Goal: Task Accomplishment & Management: Manage account settings

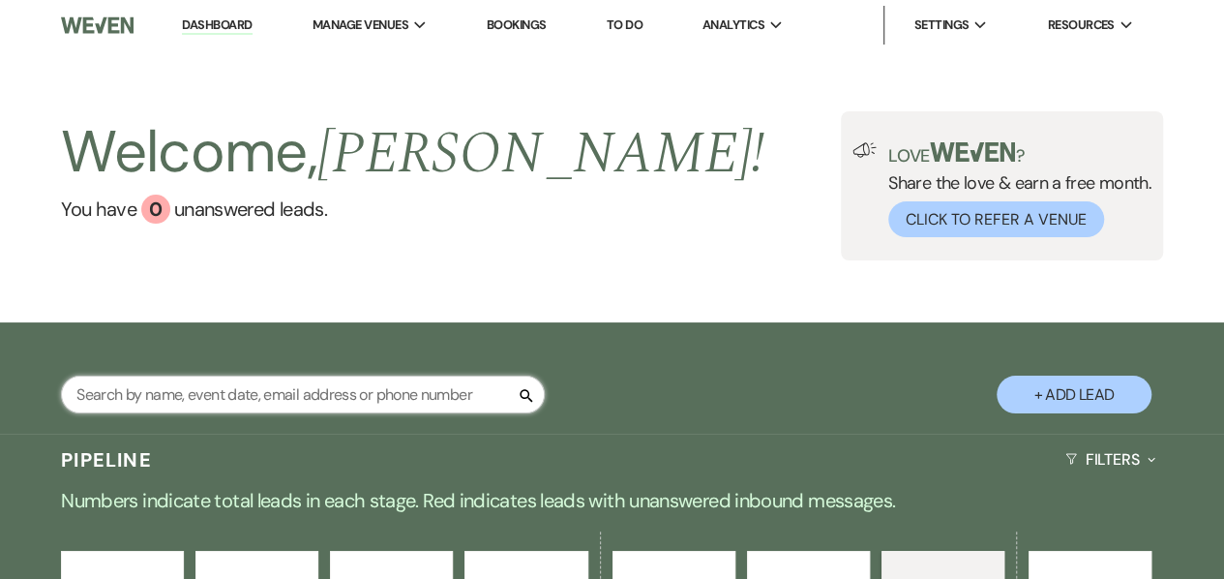
click at [193, 376] on input "text" at bounding box center [303, 394] width 484 height 38
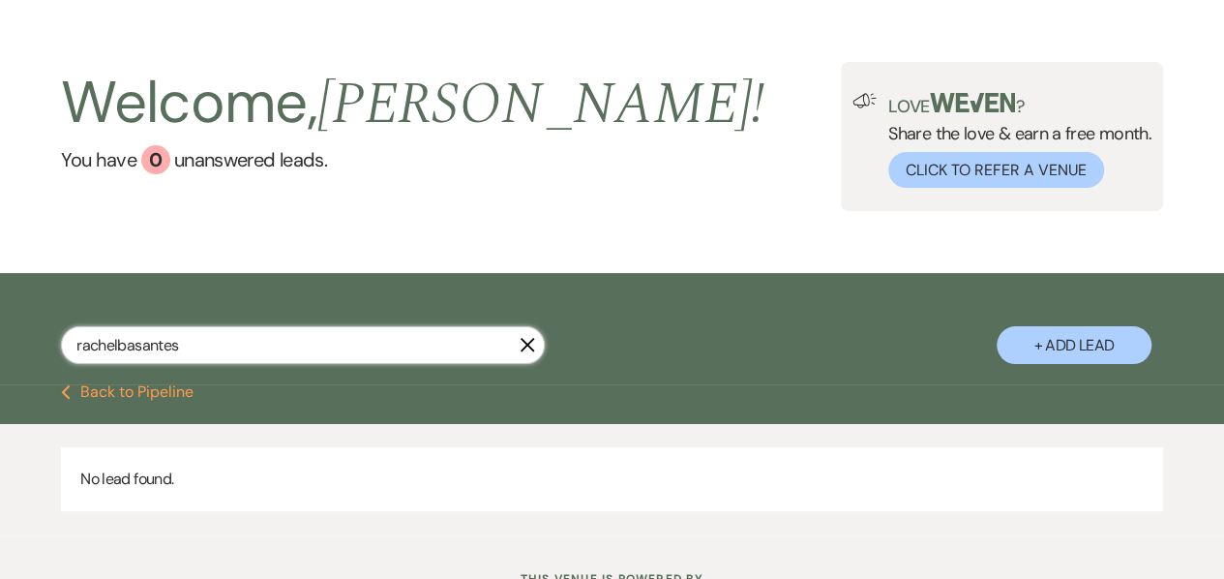
scroll to position [50, 0]
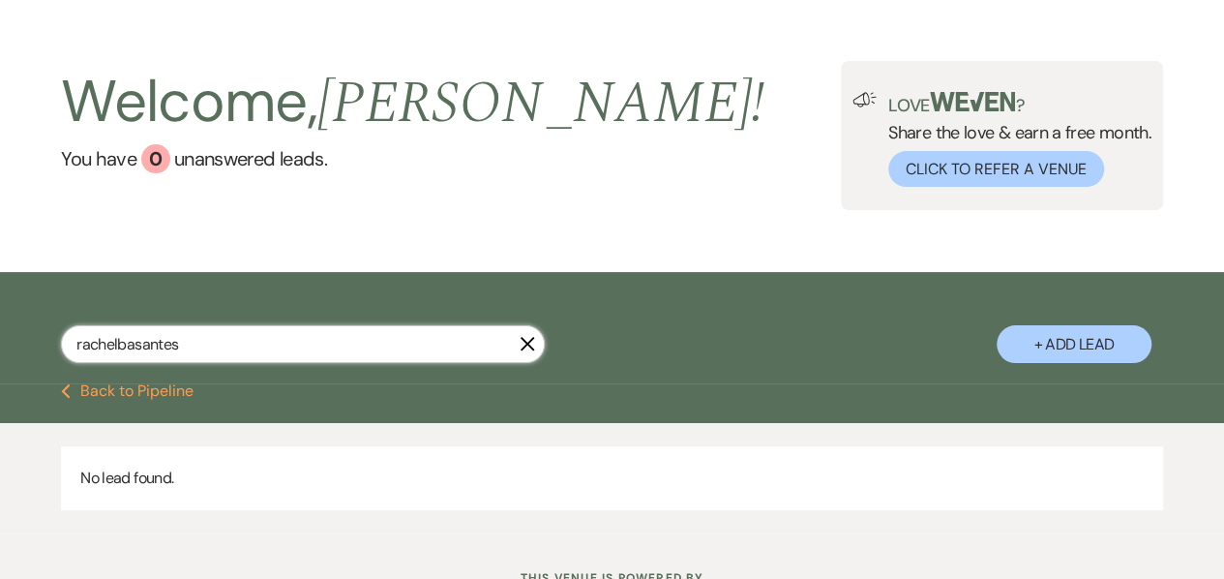
click at [114, 351] on input "rachelbasantes" at bounding box center [303, 344] width 484 height 38
type input "[PERSON_NAME]"
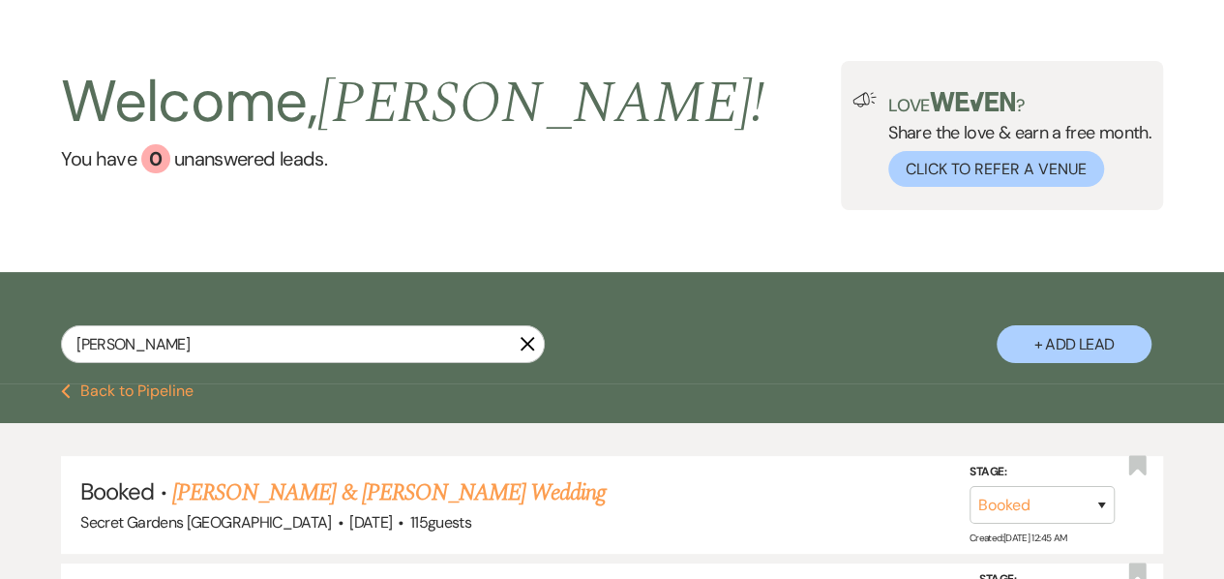
click at [242, 495] on link "[PERSON_NAME] & [PERSON_NAME] Wedding" at bounding box center [388, 492] width 433 height 35
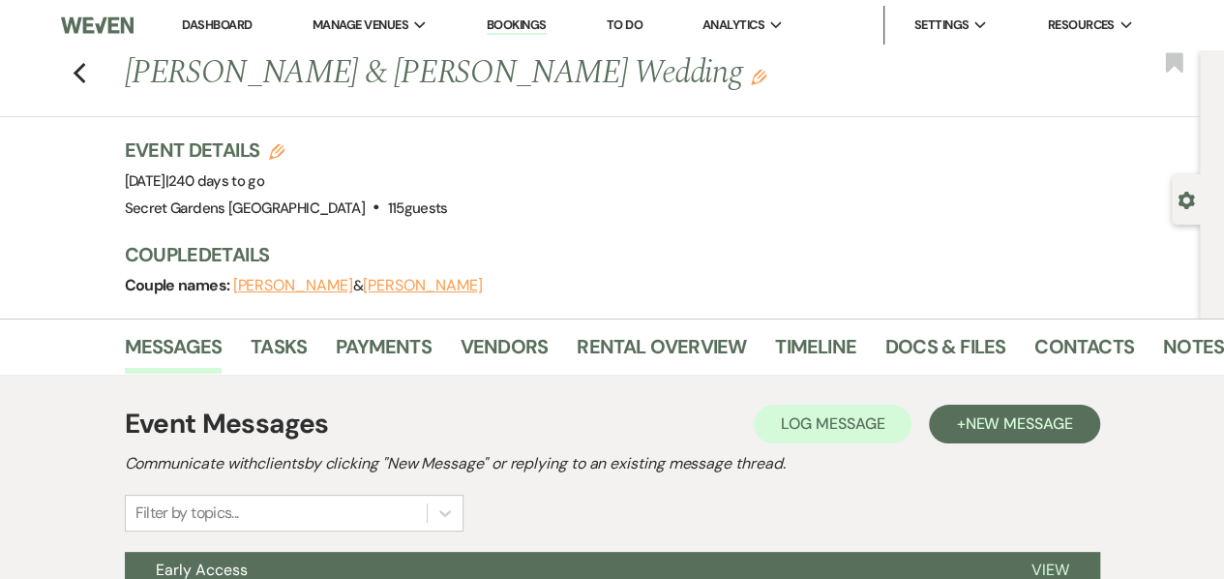
scroll to position [121, 0]
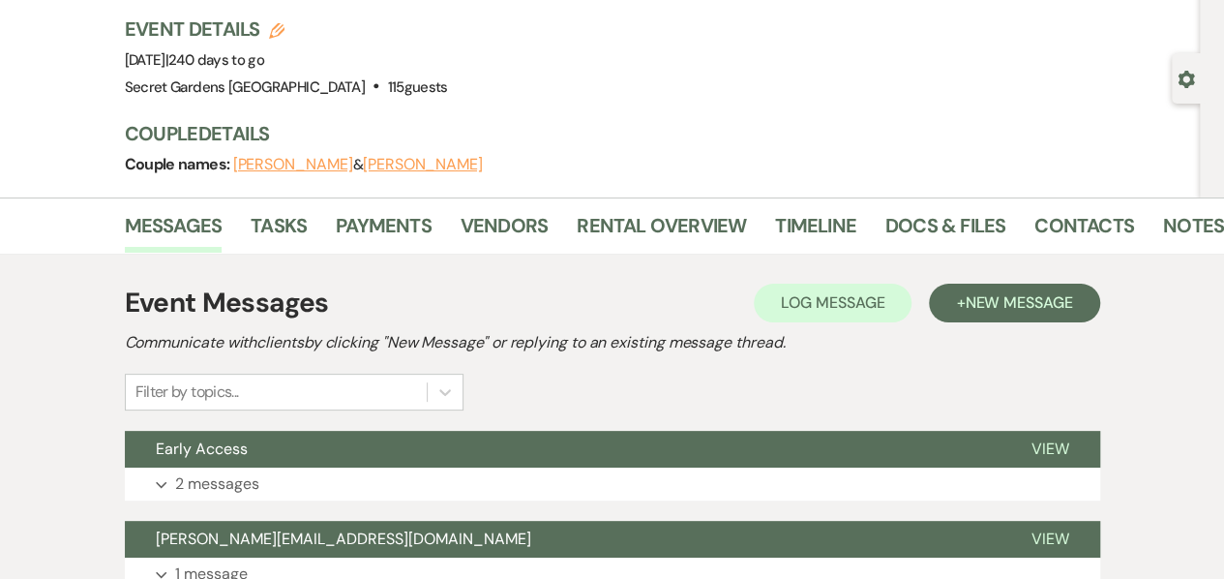
click at [435, 233] on li "Payments" at bounding box center [398, 229] width 125 height 46
click at [410, 230] on link "Payments" at bounding box center [384, 231] width 96 height 43
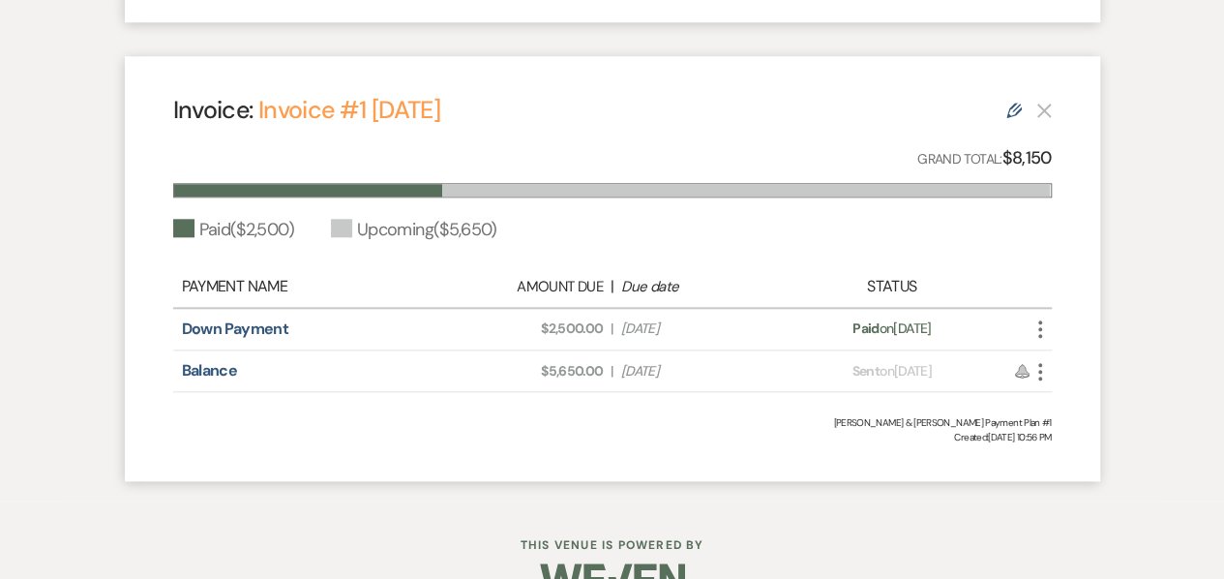
scroll to position [969, 0]
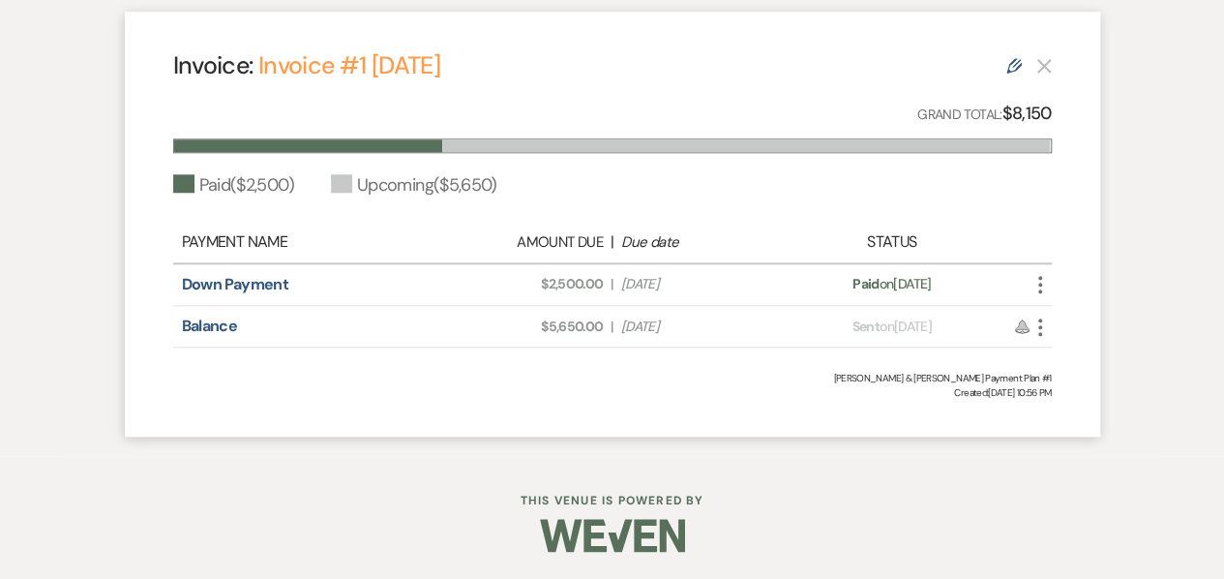
click at [1008, 74] on div "Edit" at bounding box center [1028, 64] width 45 height 23
click at [1008, 58] on icon "Edit" at bounding box center [1013, 65] width 15 height 15
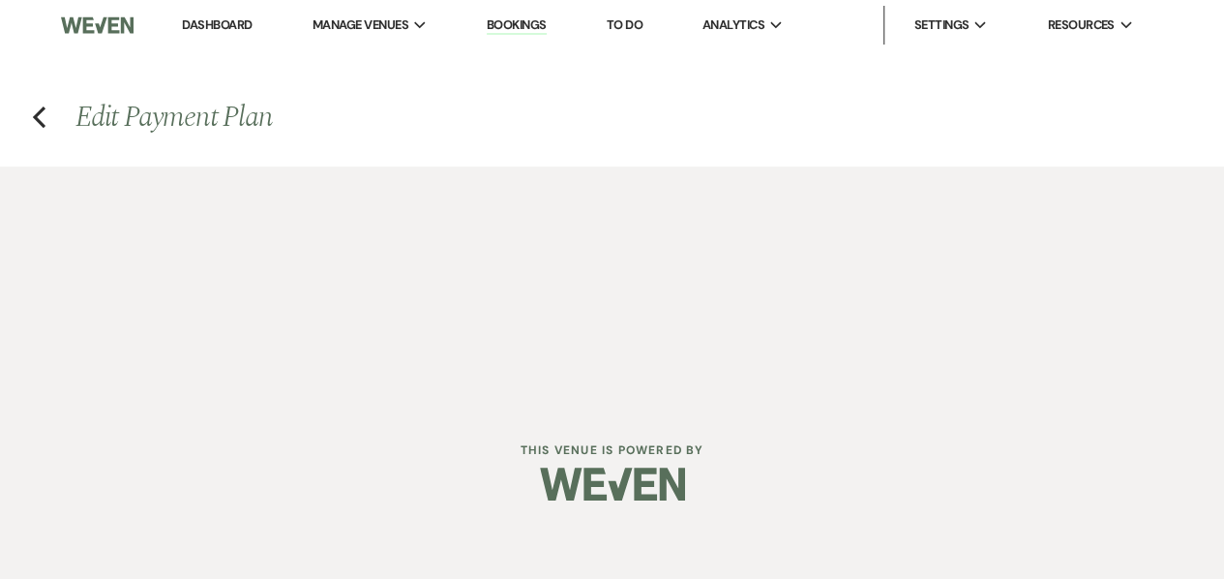
select select "26286"
select select "1"
select select "2"
select select "flat"
select select "client"
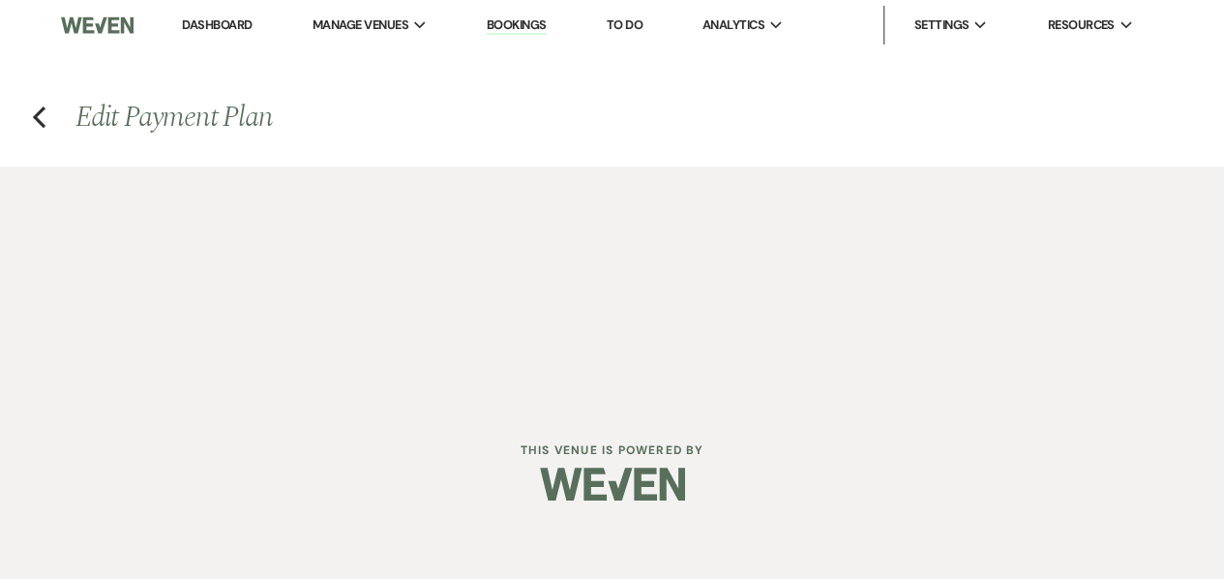
select select "weeks"
select select "client"
select select "weekly"
select select "days"
select select "afterDueDate"
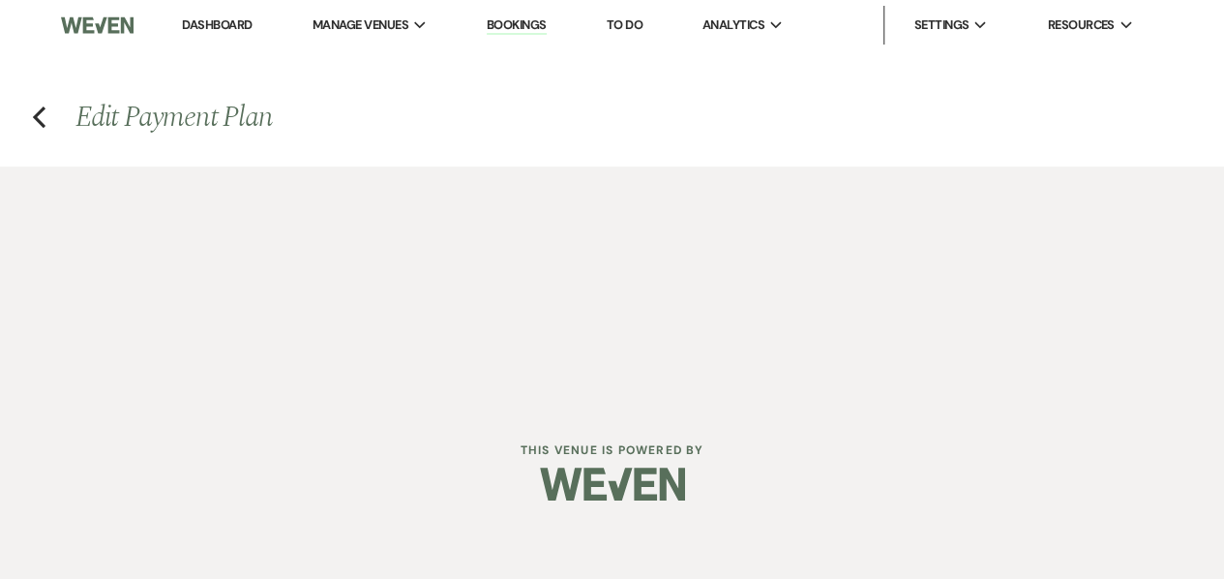
select select "complete"
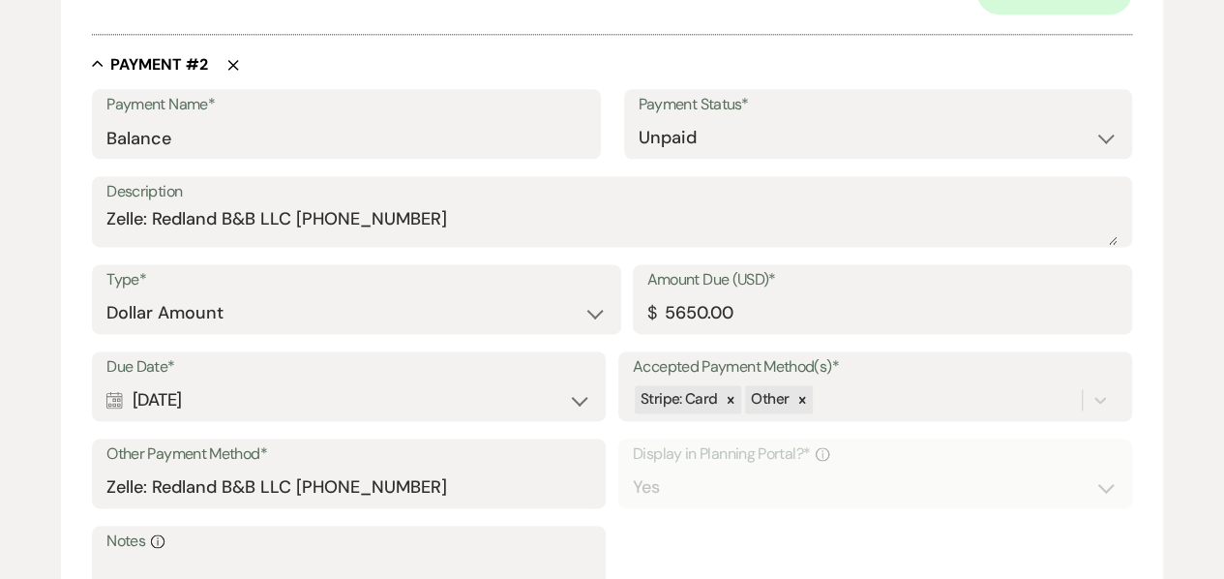
scroll to position [1162, 0]
click at [668, 300] on input "5650.00" at bounding box center [882, 312] width 470 height 38
type input "4650.00"
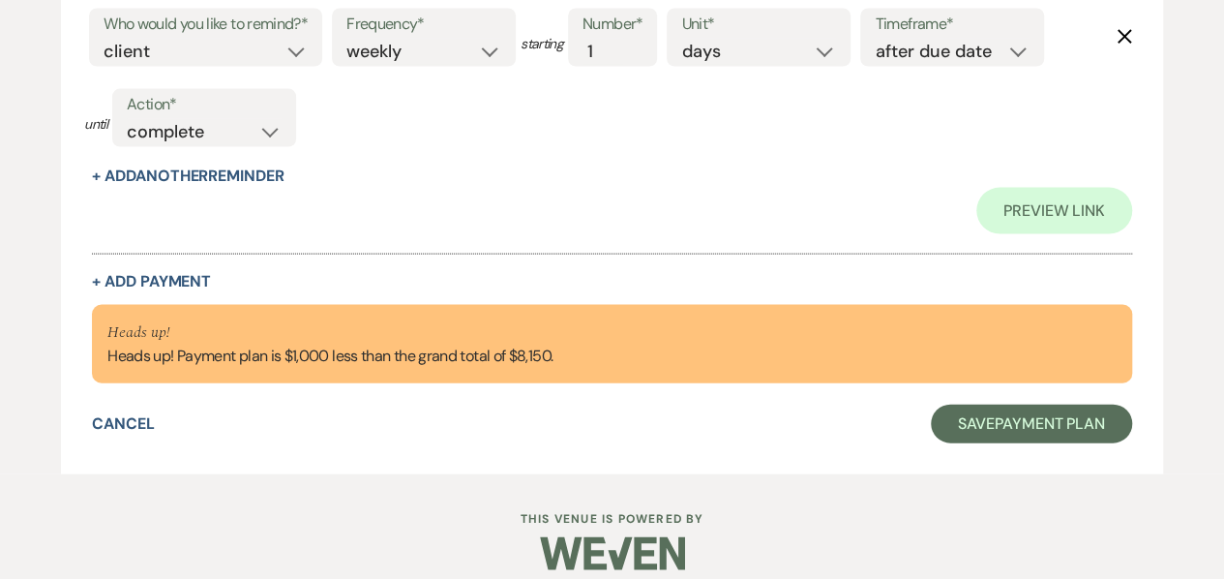
scroll to position [1935, 0]
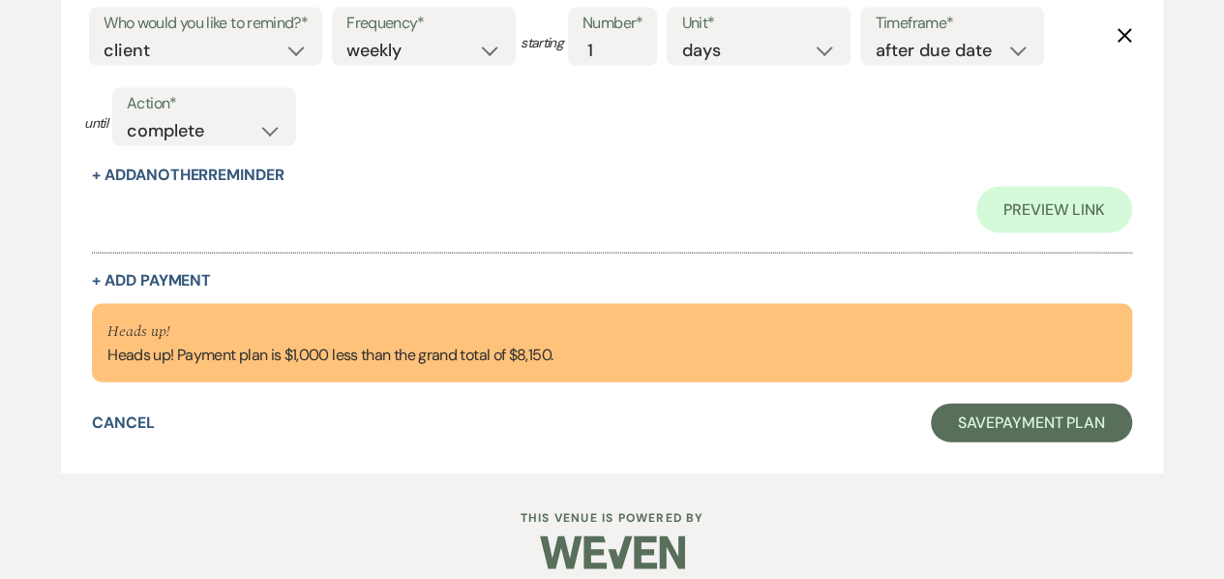
click at [186, 278] on button "+ Add Payment" at bounding box center [151, 280] width 119 height 15
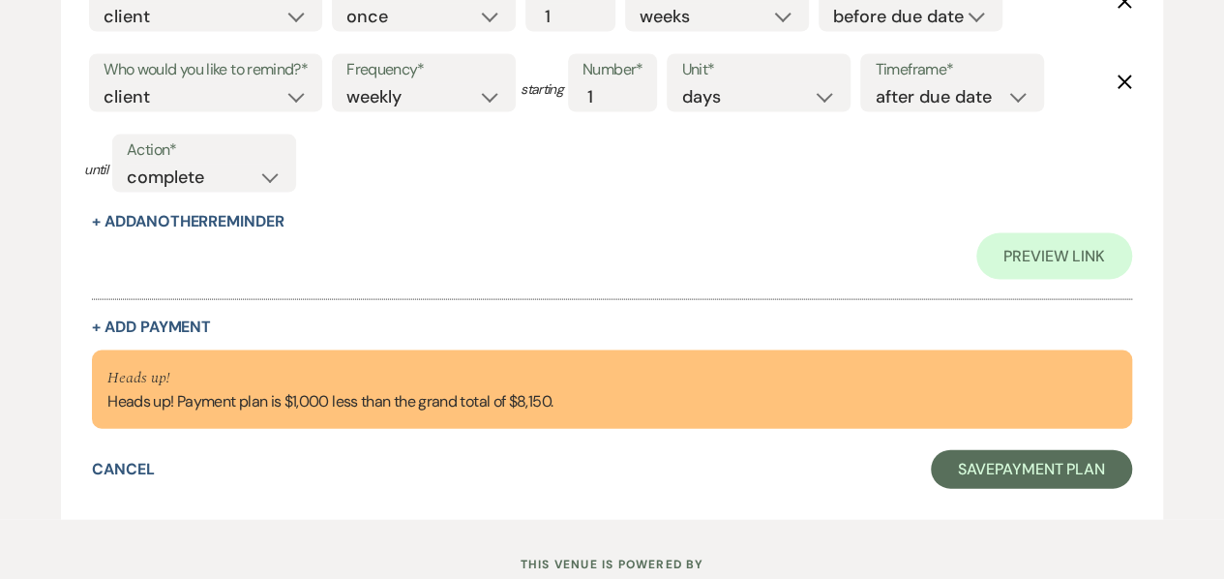
select select "2"
select select "flat"
select select "true"
select select "client"
select select "weeks"
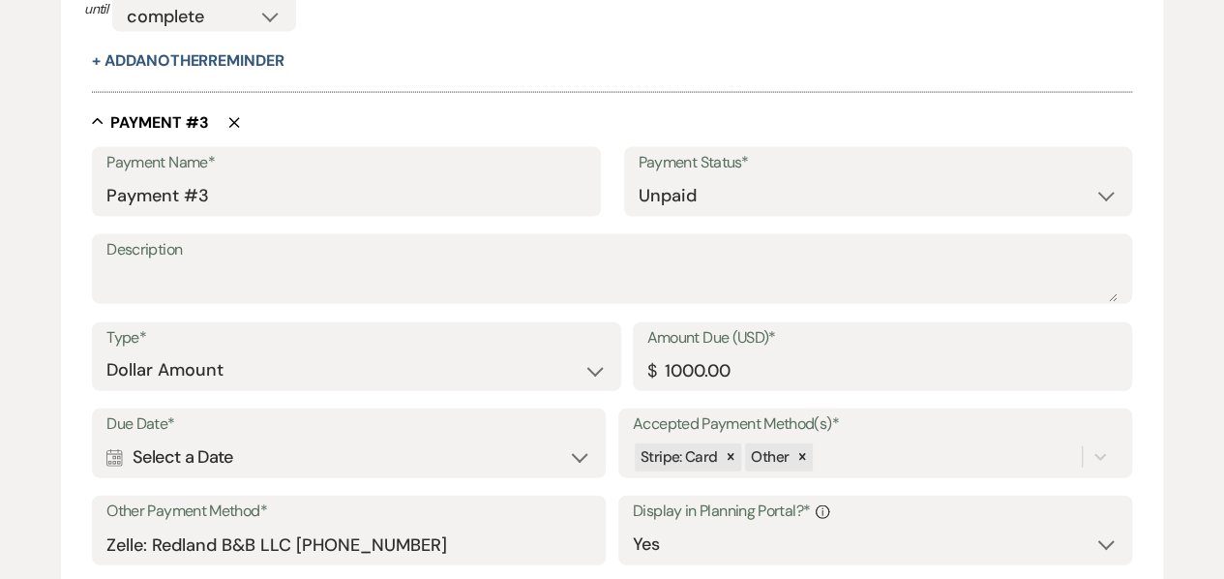
scroll to position [2004, 0]
click at [664, 207] on select "Paid Unpaid" at bounding box center [878, 195] width 479 height 38
select select "1"
click at [639, 176] on select "Paid Unpaid" at bounding box center [878, 195] width 479 height 38
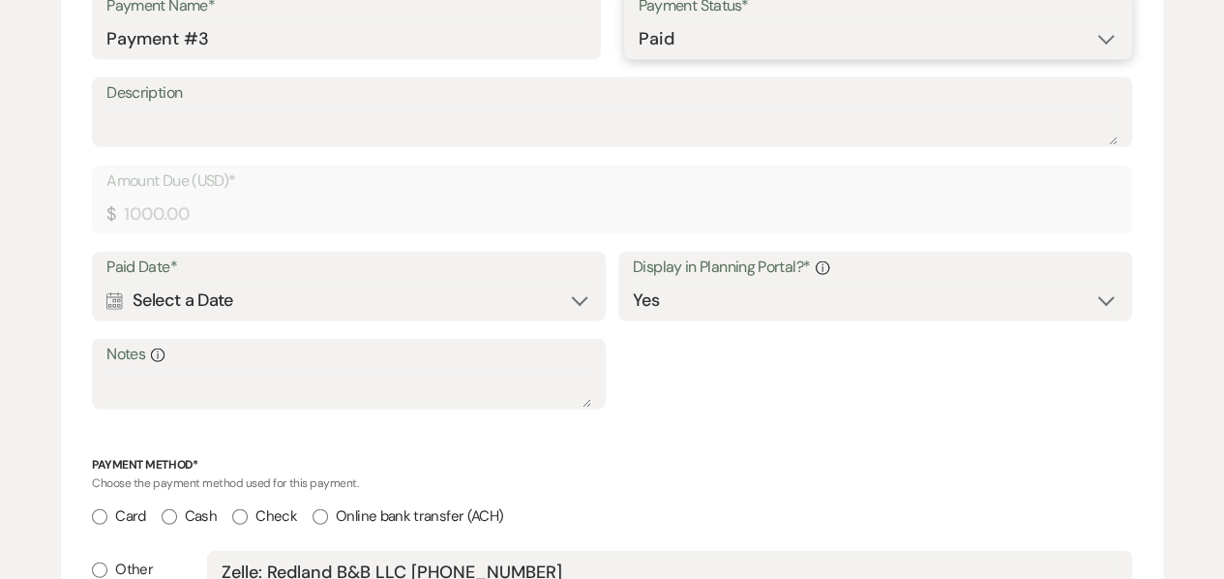
scroll to position [2180, 0]
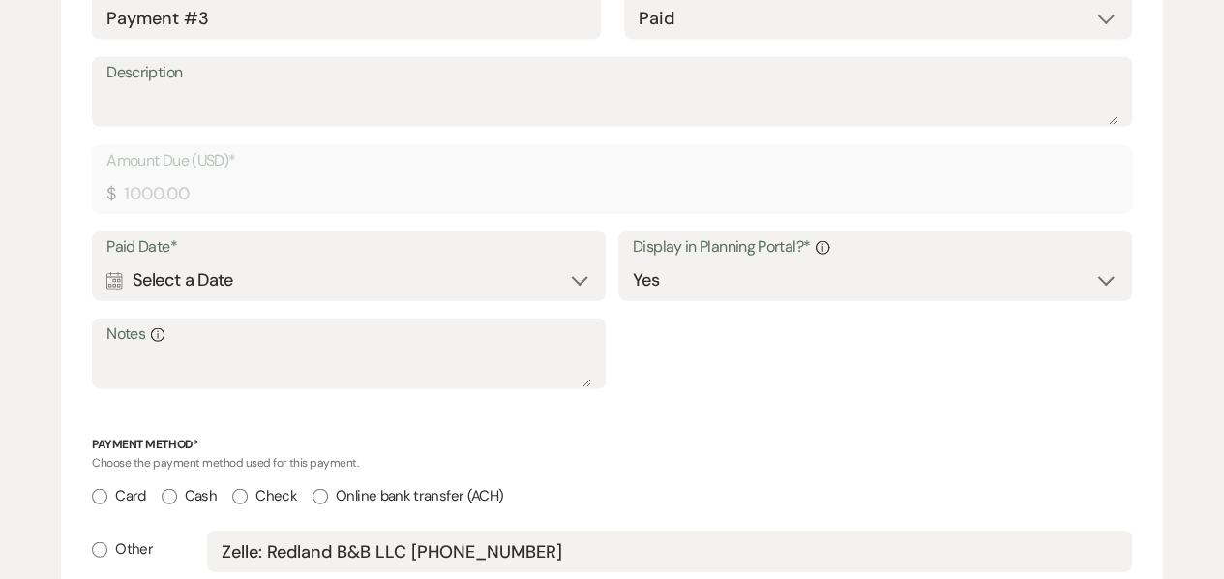
click at [499, 271] on div "Calendar Select a Date Expand" at bounding box center [348, 280] width 485 height 38
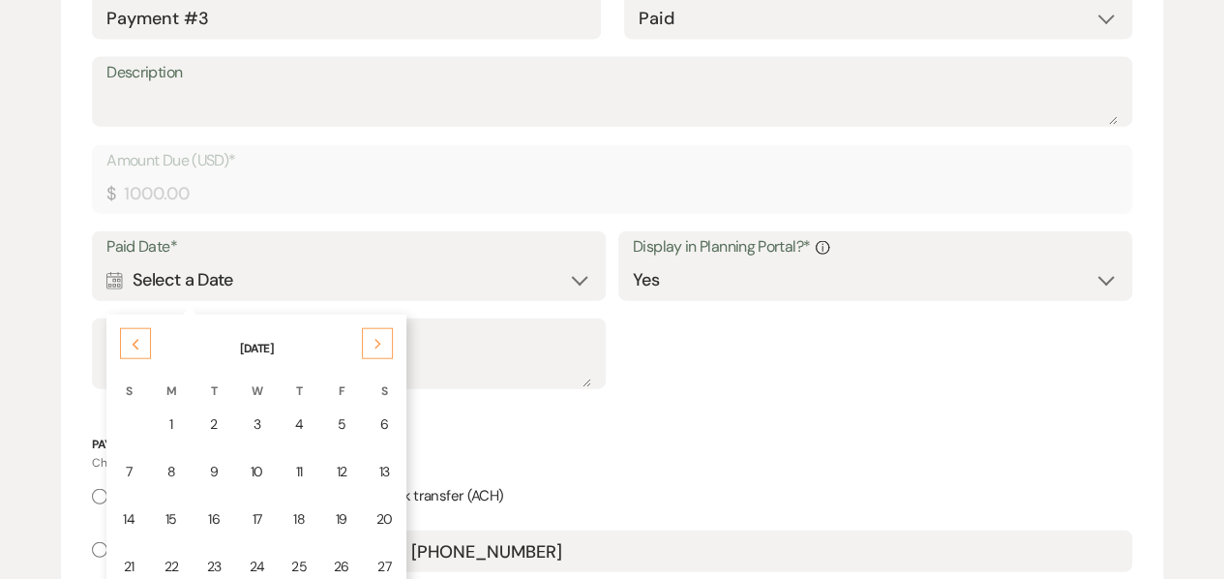
click at [179, 556] on td "22" at bounding box center [171, 566] width 41 height 45
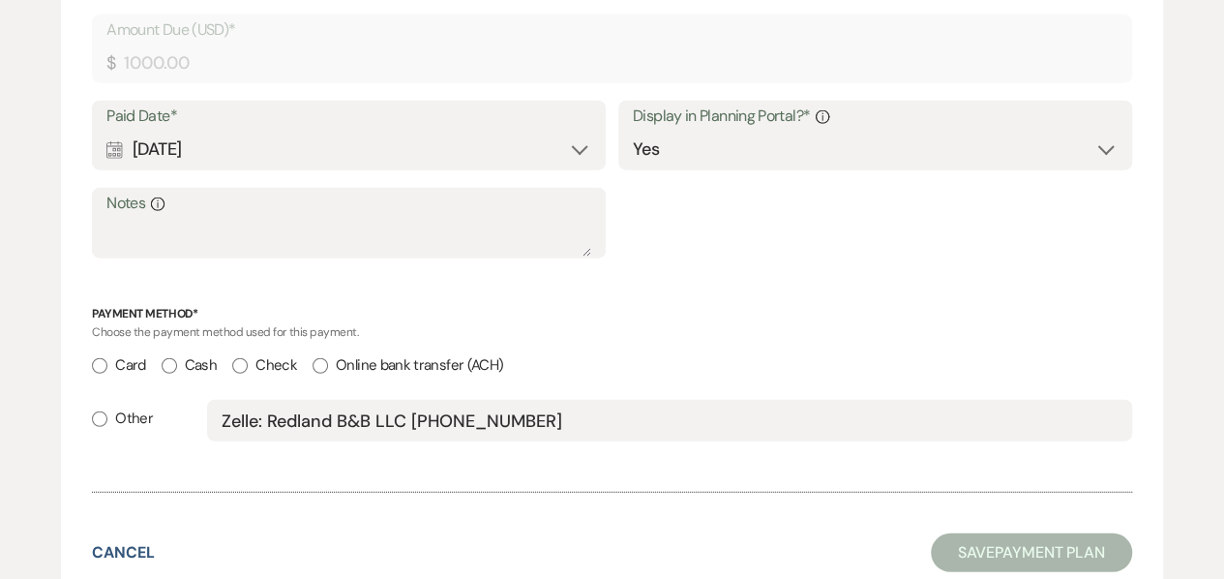
scroll to position [2311, 0]
click at [98, 410] on input "Other" at bounding box center [99, 417] width 15 height 15
radio input "true"
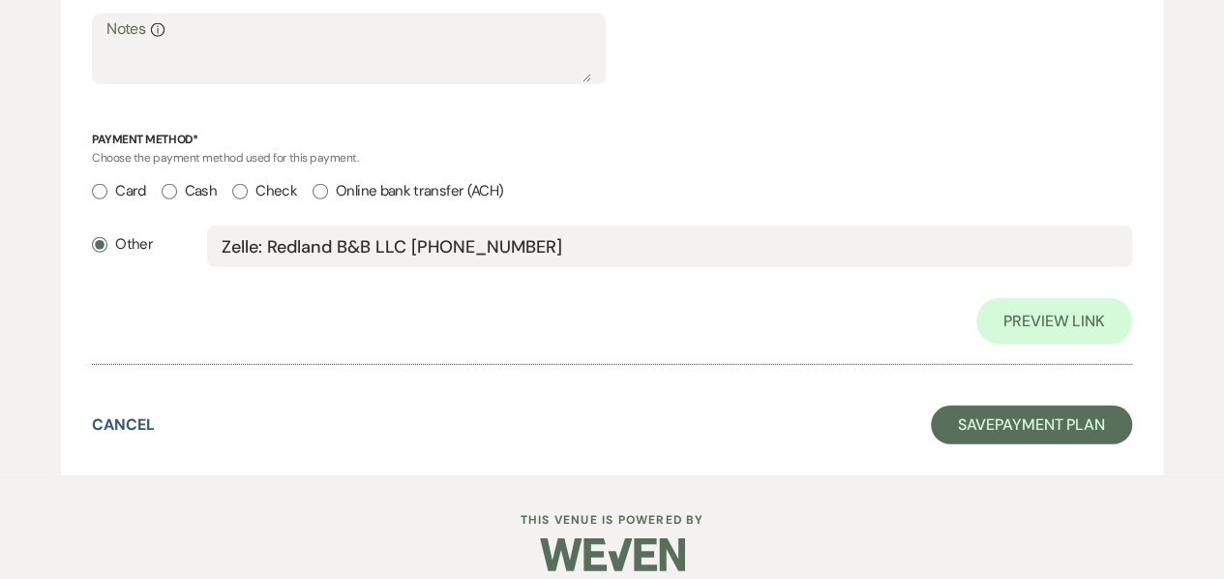
scroll to position [2597, 0]
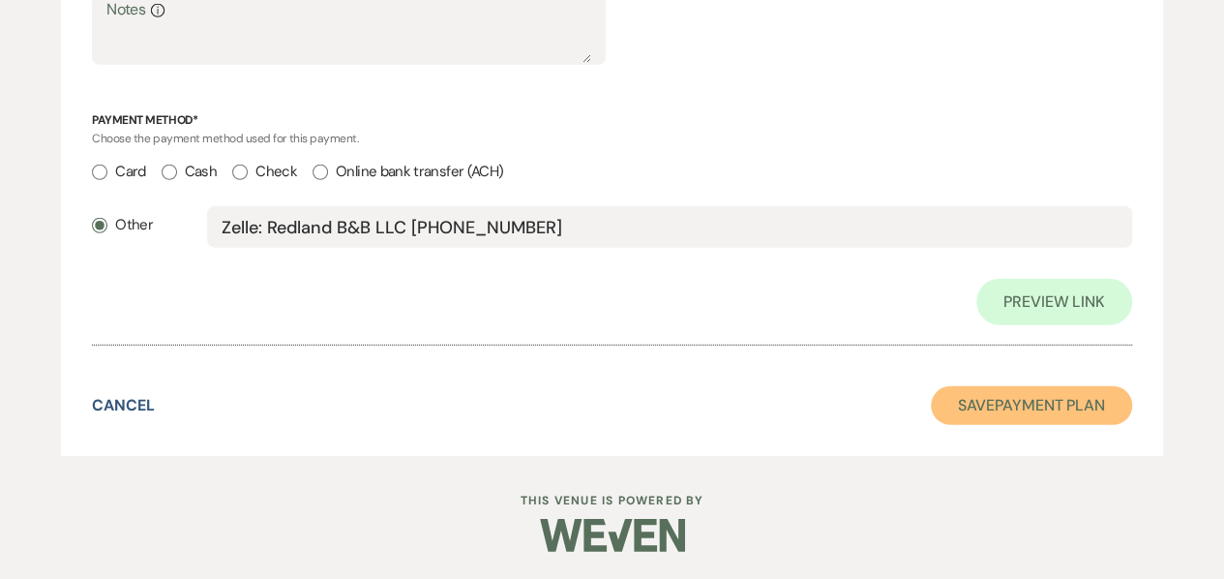
click at [960, 413] on button "Save Payment Plan" at bounding box center [1031, 405] width 201 height 39
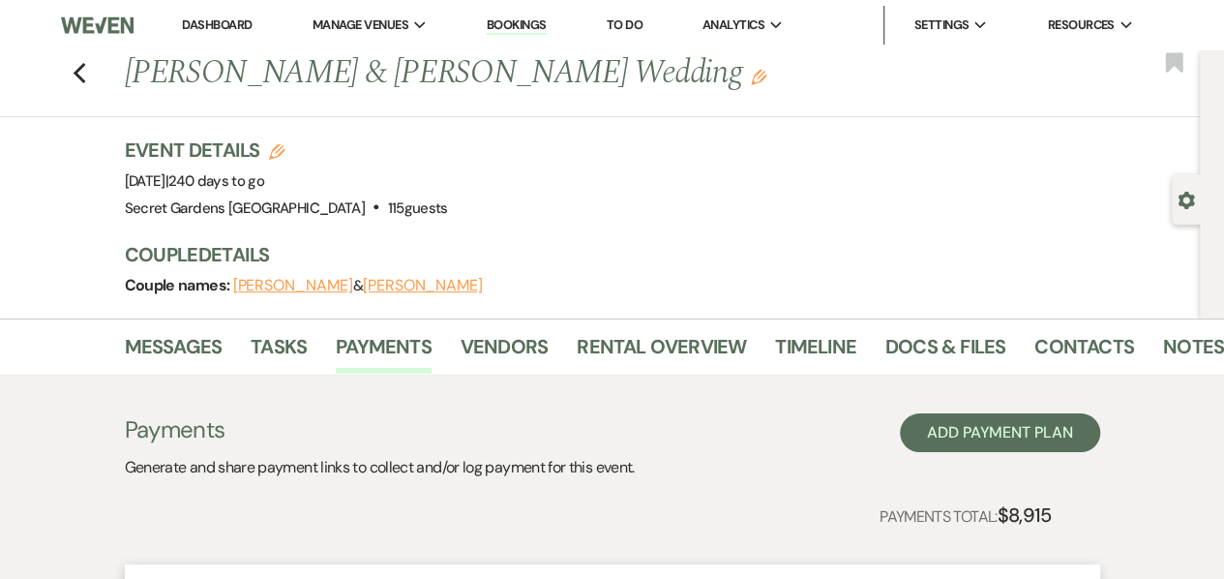
click at [87, 78] on icon "Previous" at bounding box center [80, 73] width 15 height 23
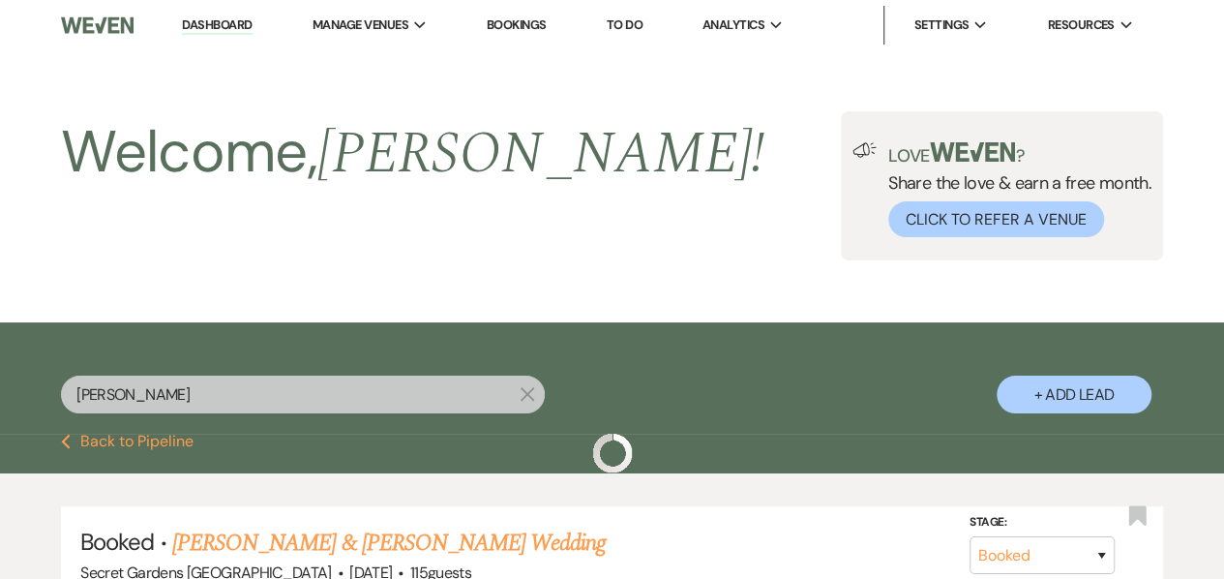
scroll to position [50, 0]
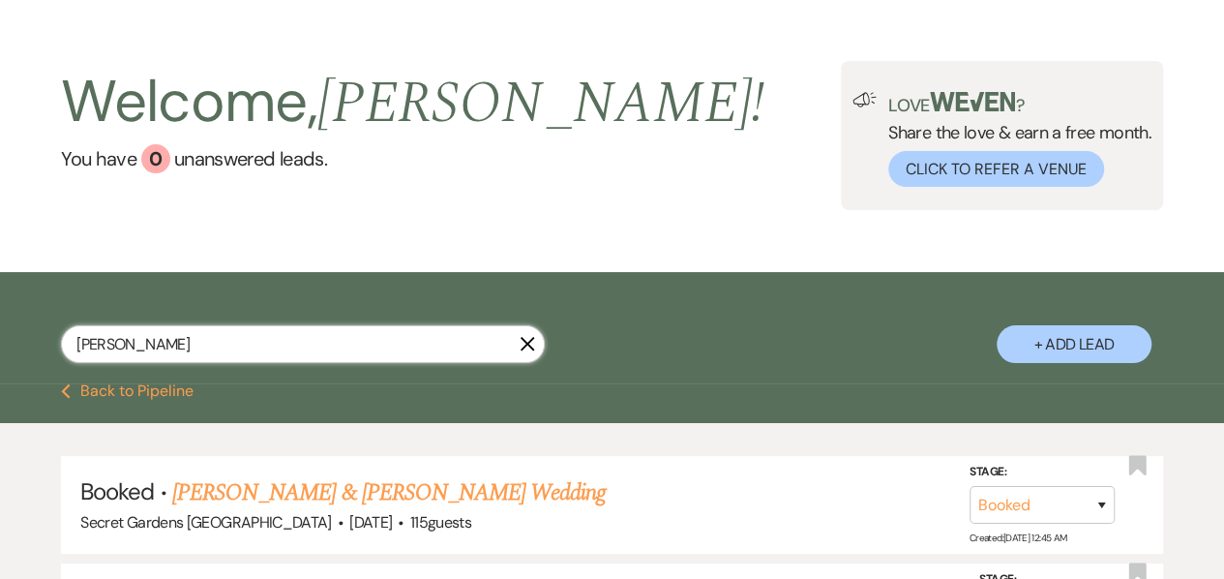
drag, startPoint x: 186, startPoint y: 344, endPoint x: 0, endPoint y: 311, distance: 188.8
click at [0, 311] on div "[PERSON_NAME] X + Add Lead" at bounding box center [612, 331] width 1224 height 98
type input "sagit"
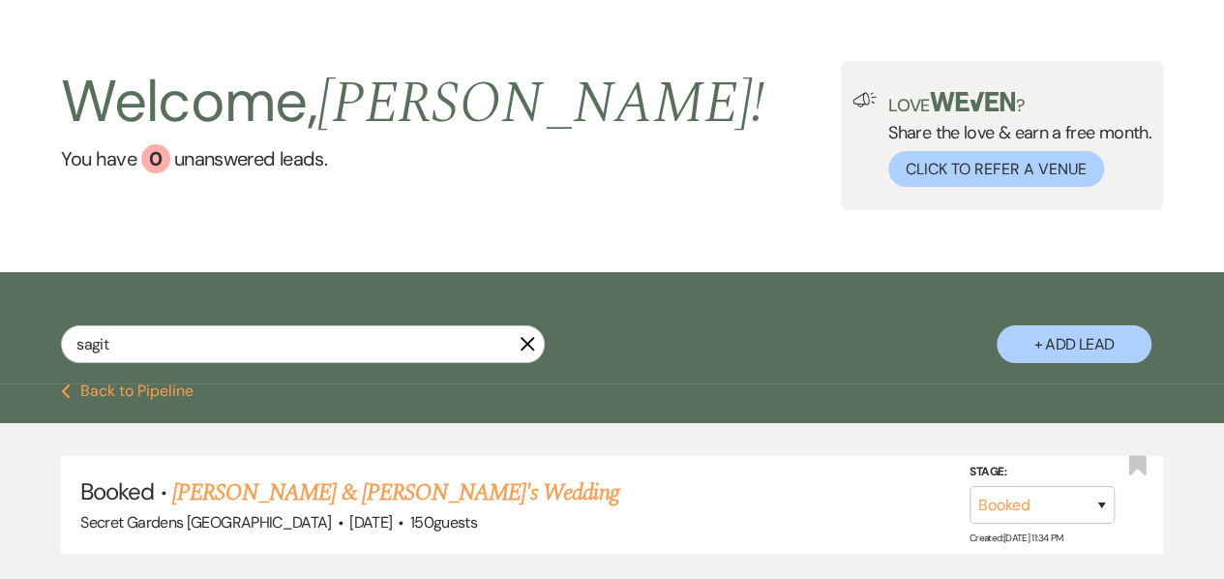
click at [208, 489] on link "[PERSON_NAME] & [PERSON_NAME]'s Wedding" at bounding box center [395, 492] width 447 height 35
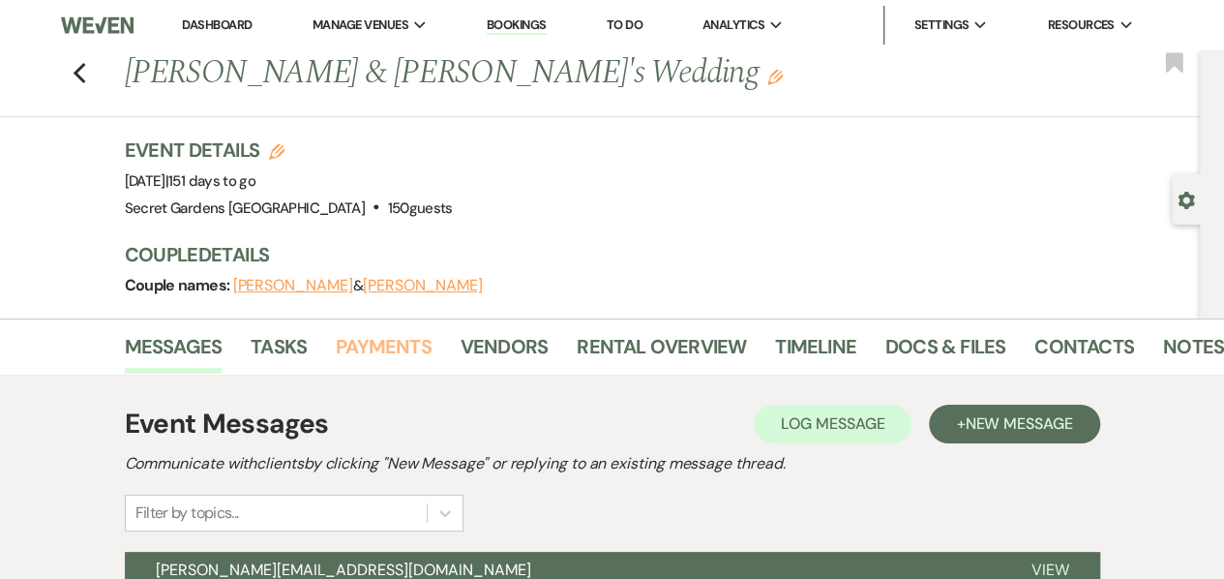
click at [370, 357] on link "Payments" at bounding box center [384, 352] width 96 height 43
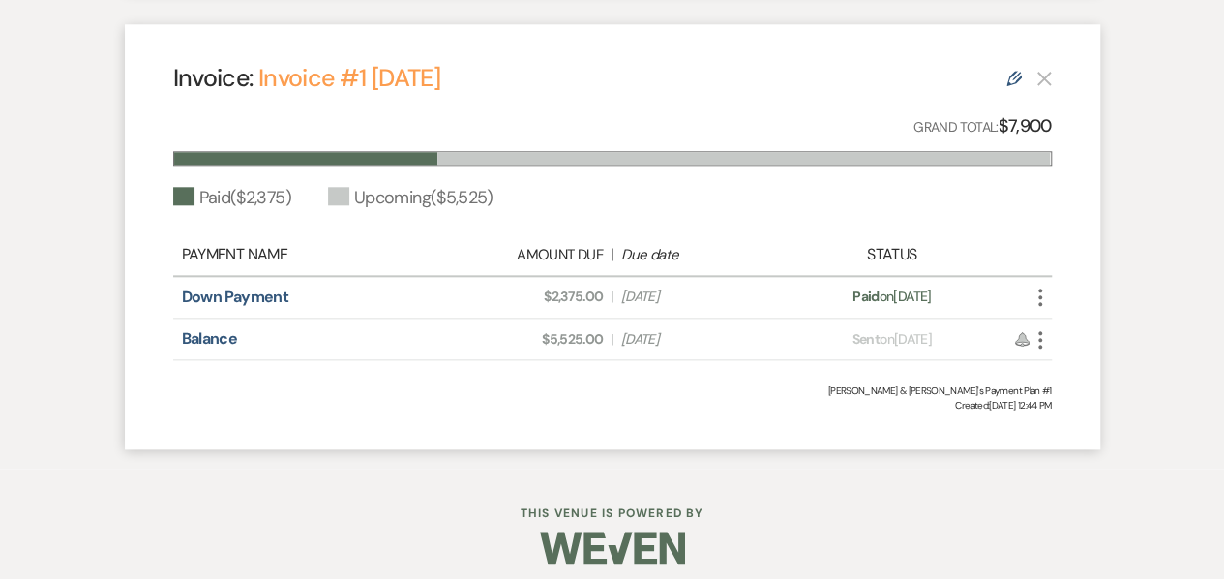
scroll to position [969, 0]
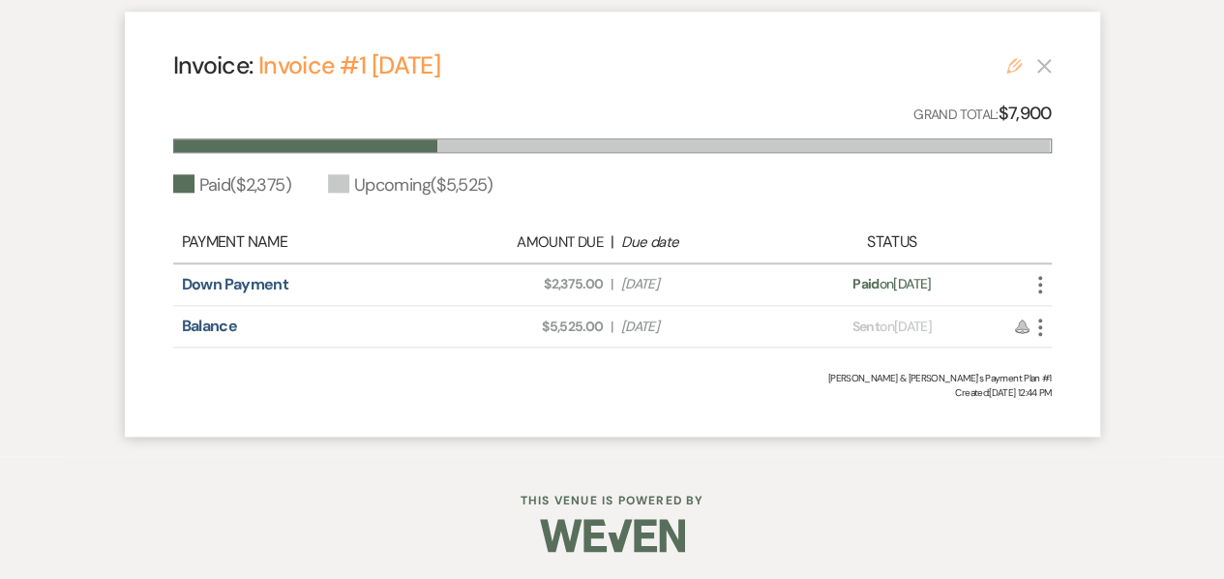
click at [1011, 67] on icon "Edit" at bounding box center [1013, 65] width 15 height 15
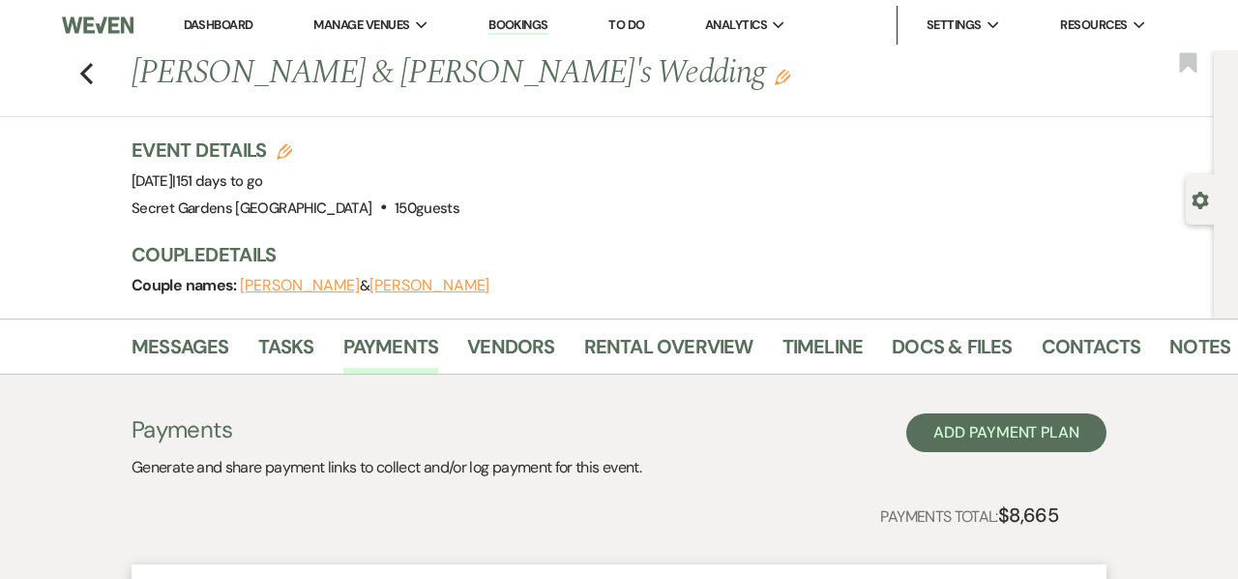
select select "27709"
select select "1"
select select "2"
select select "flat"
select select "client"
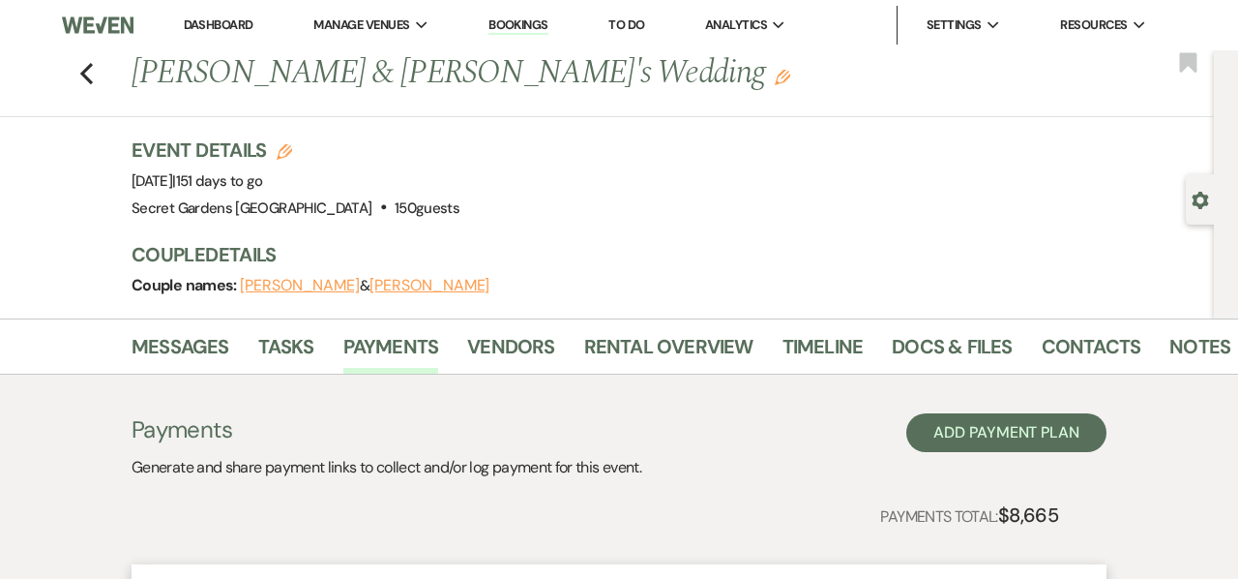
select select "weeks"
select select "client"
select select "weekly"
select select "days"
select select "afterDueDate"
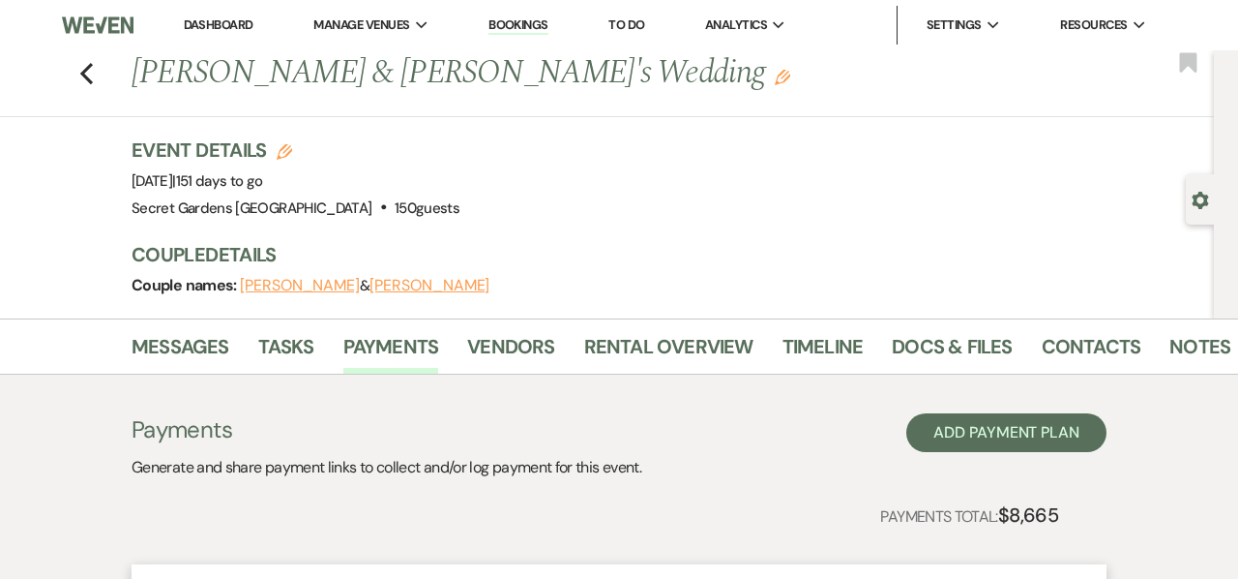
select select "complete"
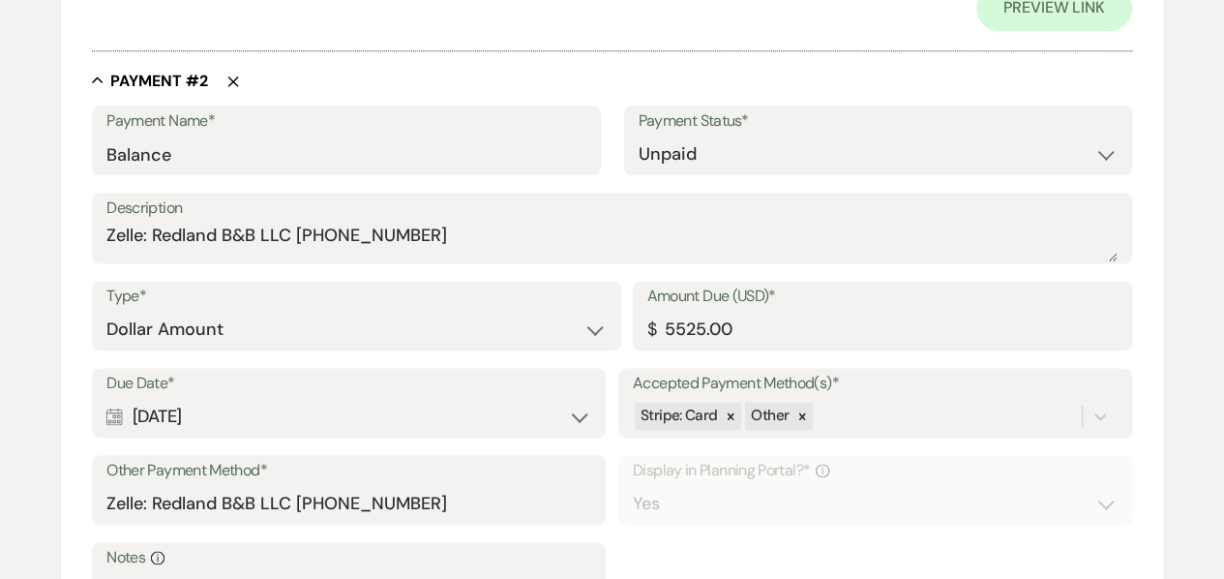
scroll to position [1149, 0]
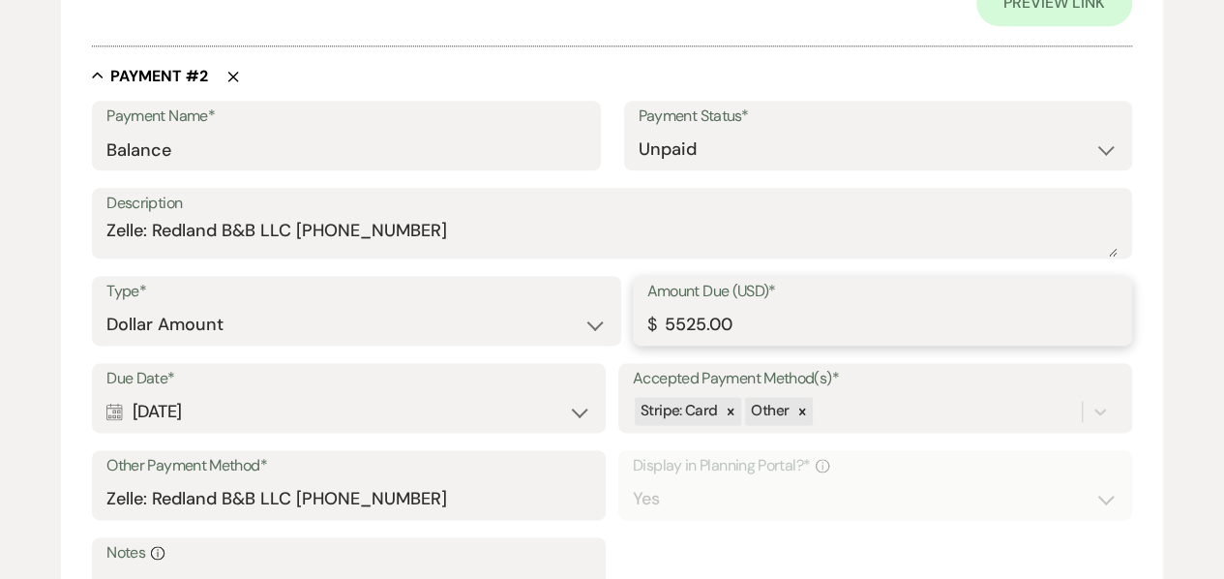
drag, startPoint x: 757, startPoint y: 334, endPoint x: 613, endPoint y: 322, distance: 143.6
click at [613, 322] on div "Type* Dollar Amount Percentage of Grand Total Amount Due (USD)* $ 5525.00" at bounding box center [612, 319] width 1040 height 87
type input "1925.00"
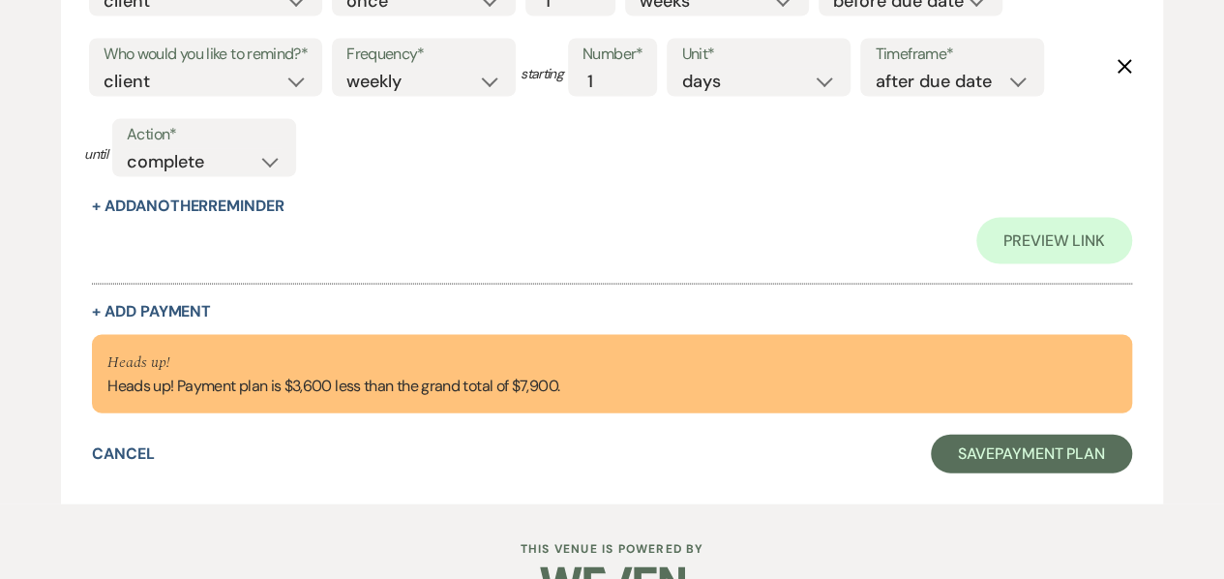
scroll to position [1909, 0]
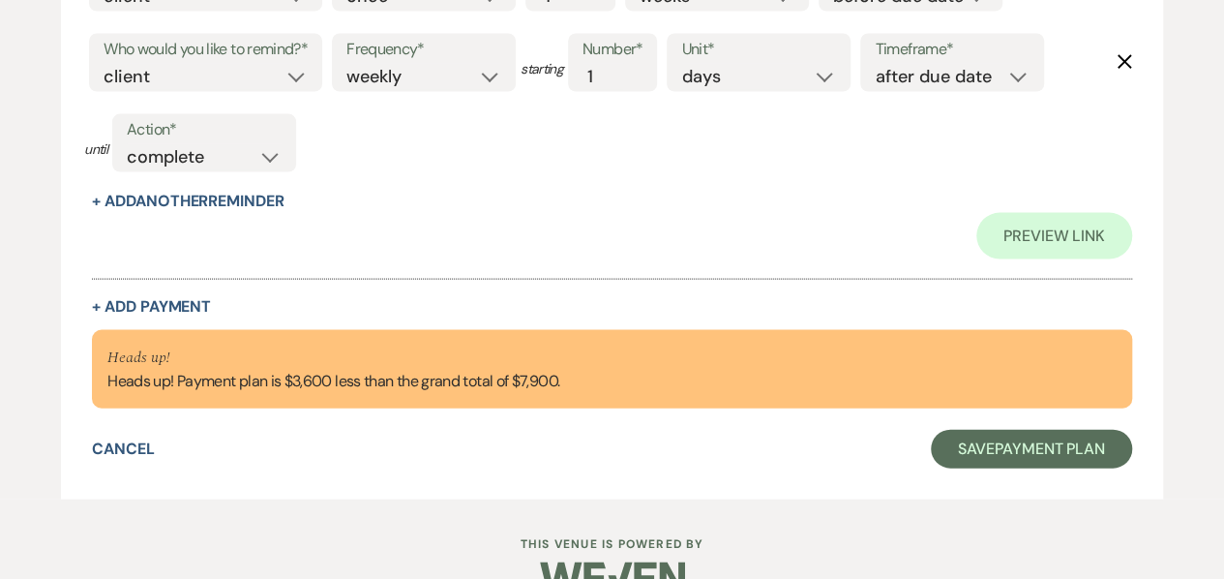
click at [172, 301] on button "+ Add Payment" at bounding box center [151, 306] width 119 height 15
select select "2"
select select "flat"
select select "true"
select select "client"
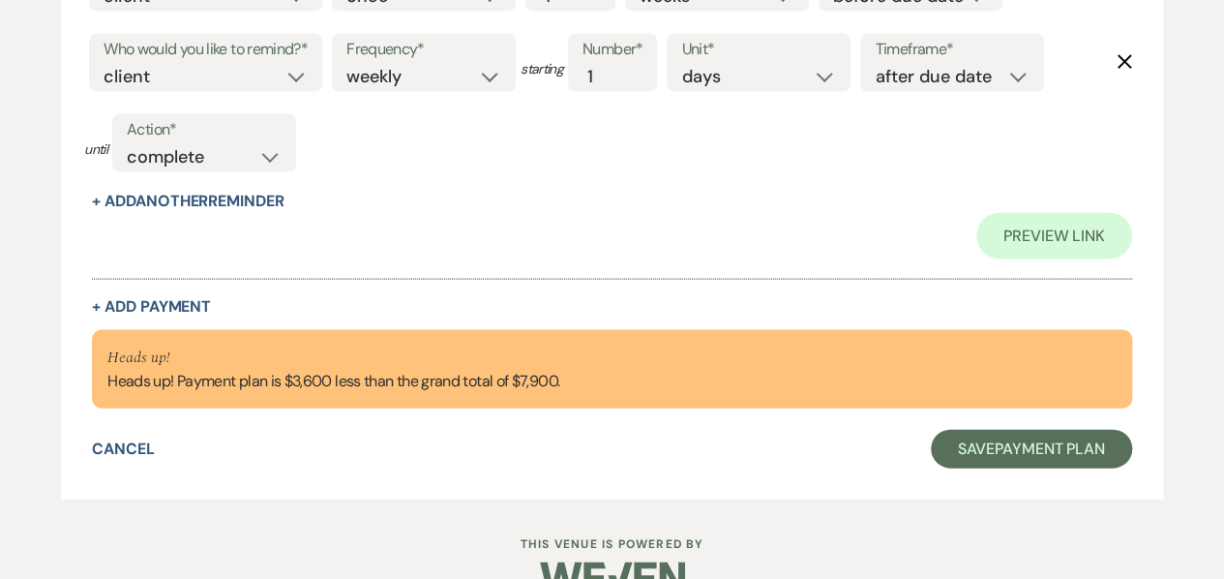
select select "weeks"
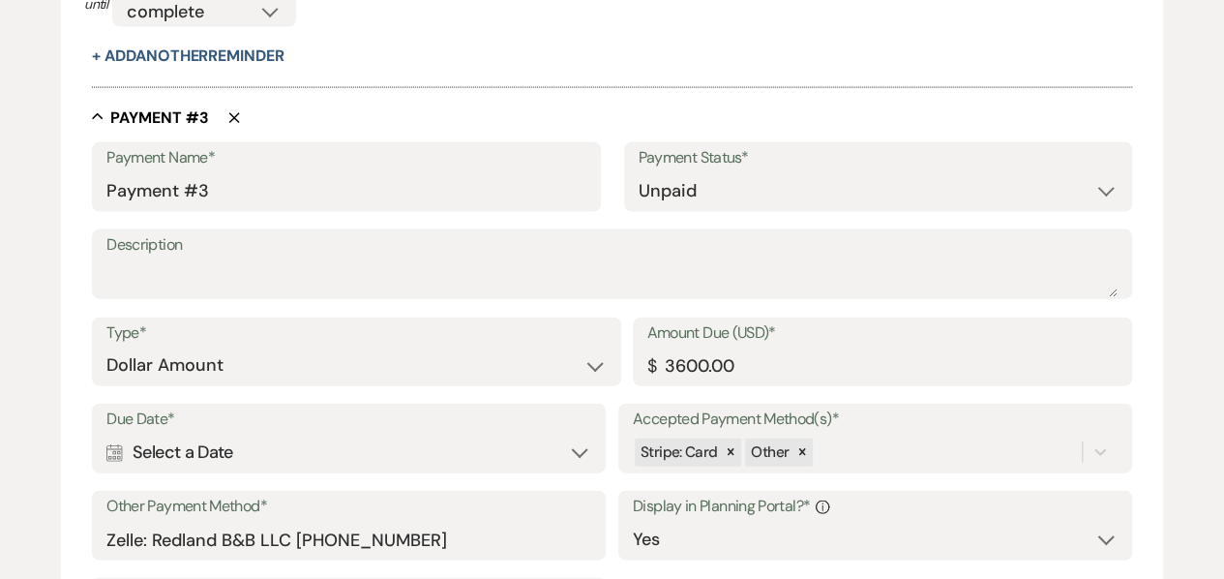
scroll to position [2018, 0]
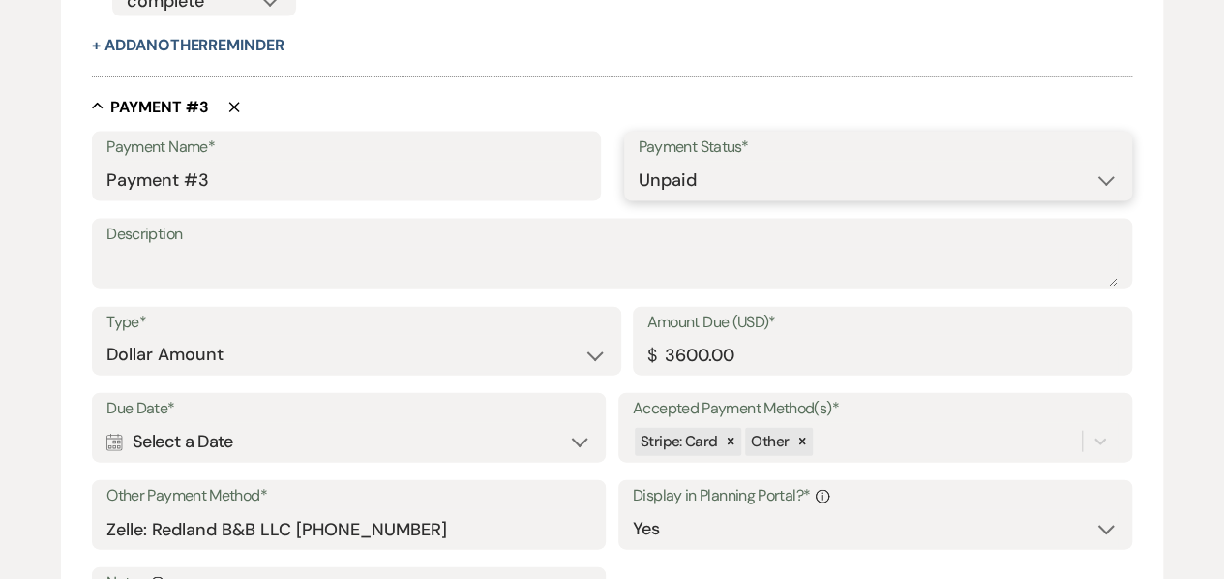
click at [693, 185] on select "Paid Unpaid" at bounding box center [878, 181] width 479 height 38
select select "1"
click at [639, 162] on select "Paid Unpaid" at bounding box center [878, 181] width 479 height 38
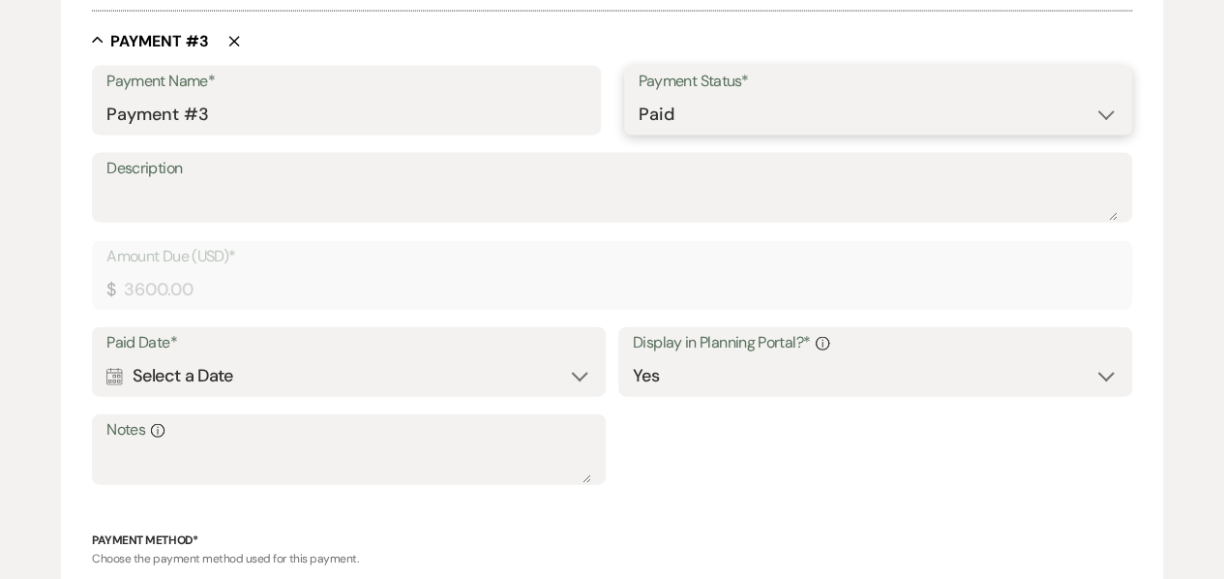
scroll to position [2086, 0]
click at [435, 368] on div "Calendar Select a Date Expand" at bounding box center [348, 374] width 485 height 38
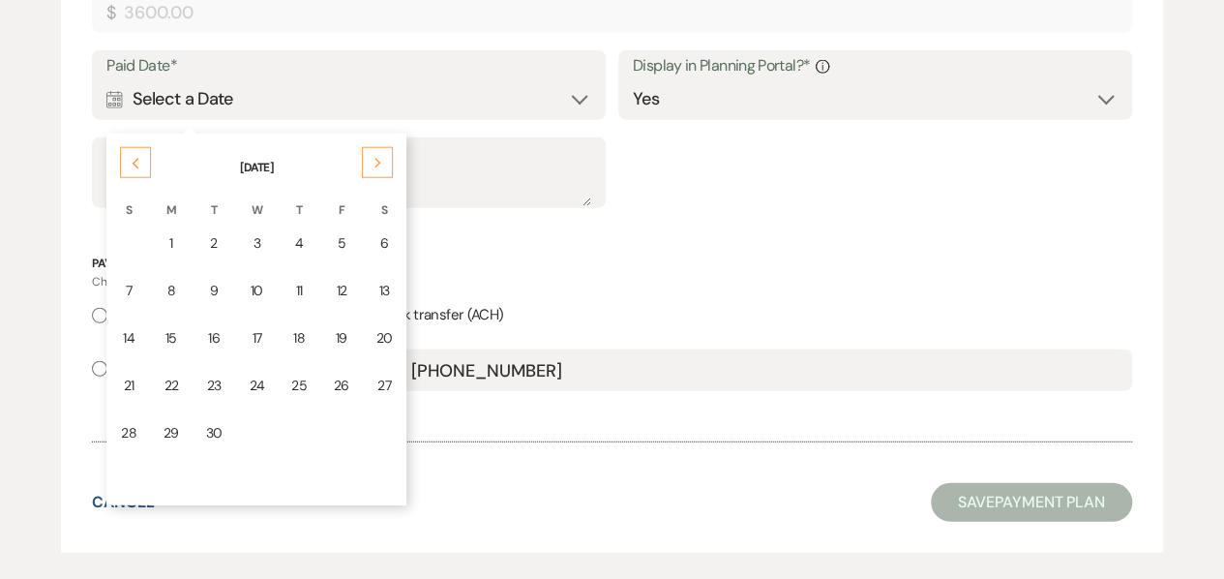
scroll to position [2365, 0]
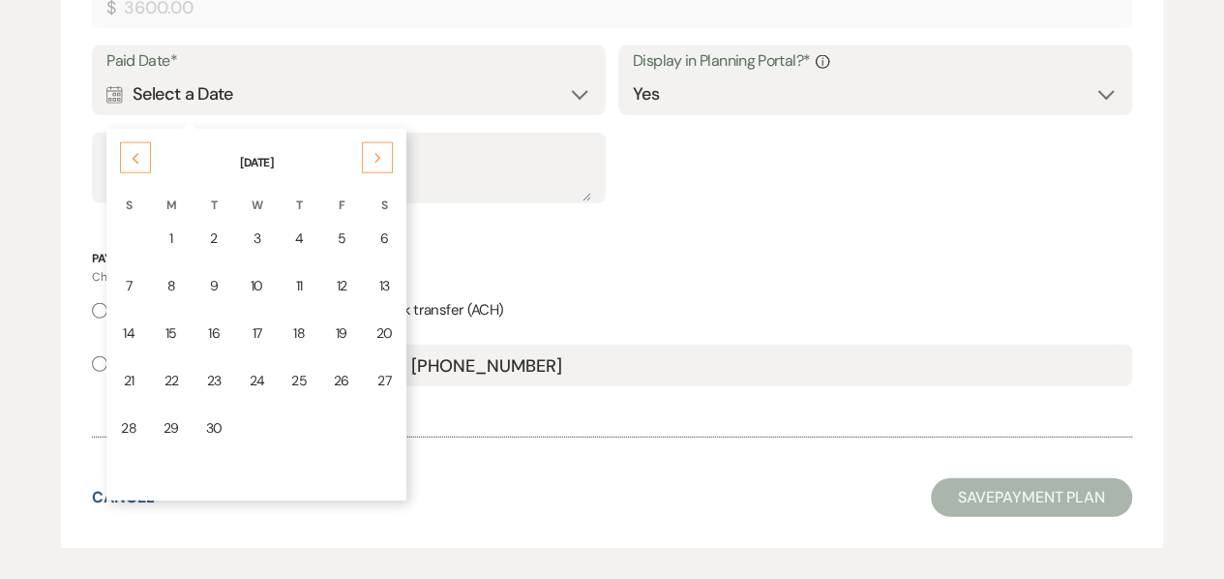
click at [168, 376] on div "22" at bounding box center [170, 381] width 15 height 20
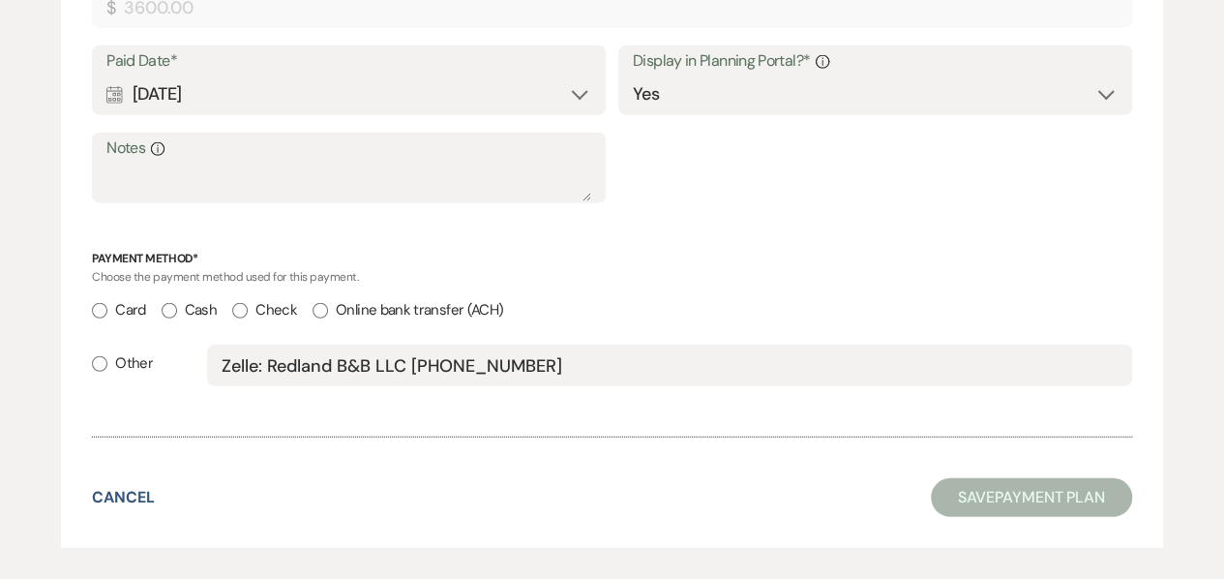
click at [97, 309] on input "Card" at bounding box center [99, 310] width 15 height 15
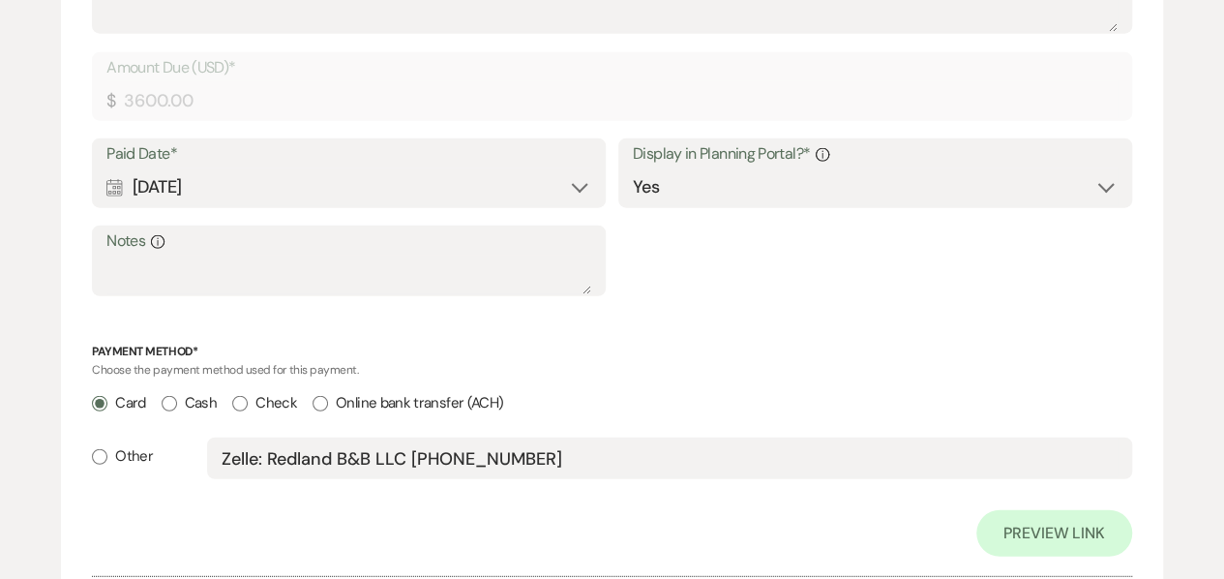
scroll to position [2458, 0]
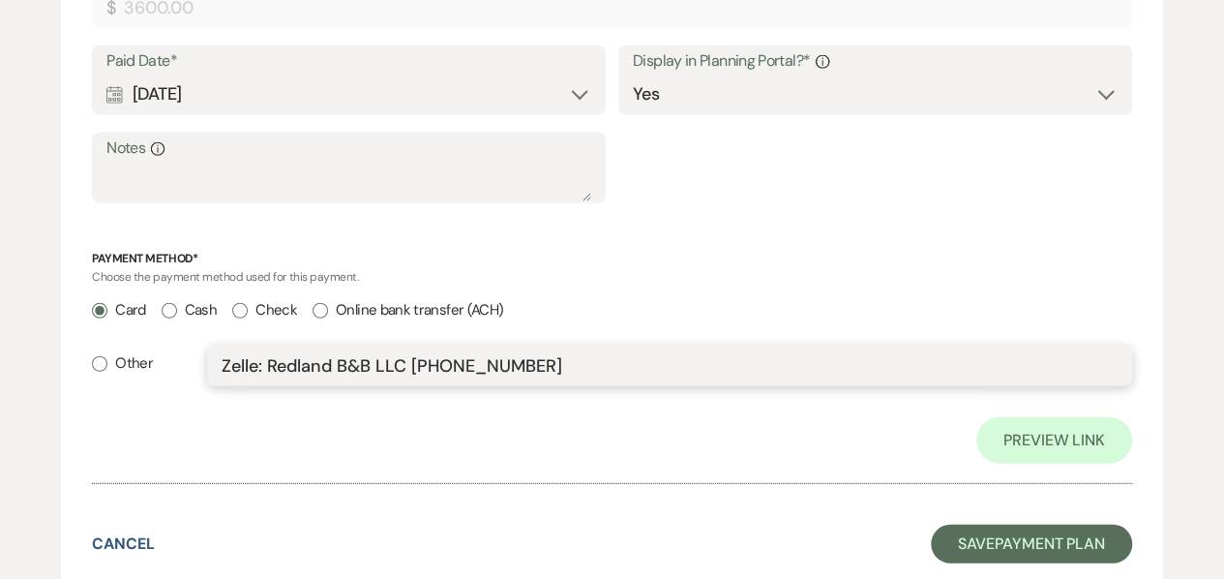
drag, startPoint x: 573, startPoint y: 363, endPoint x: 147, endPoint y: 346, distance: 426.0
click at [147, 346] on div "Other Zelle: Redland B&B LLC [PHONE_NUMBER]" at bounding box center [612, 373] width 1040 height 59
radio input "false"
radio input "true"
type input "AMEX1027"
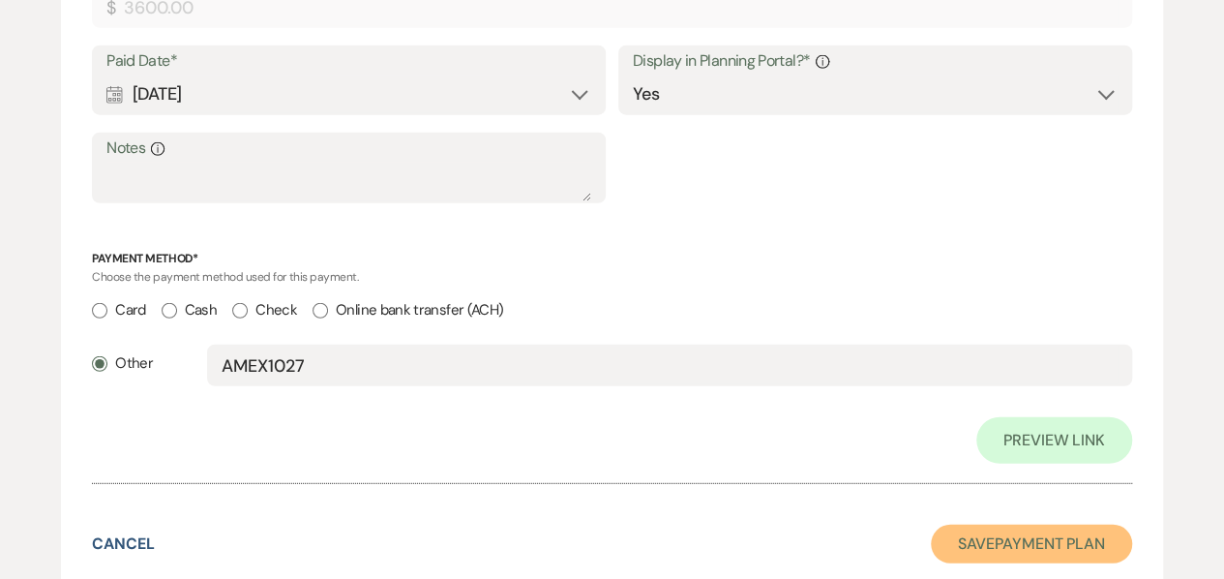
click at [967, 554] on button "Save Payment Plan" at bounding box center [1031, 543] width 201 height 39
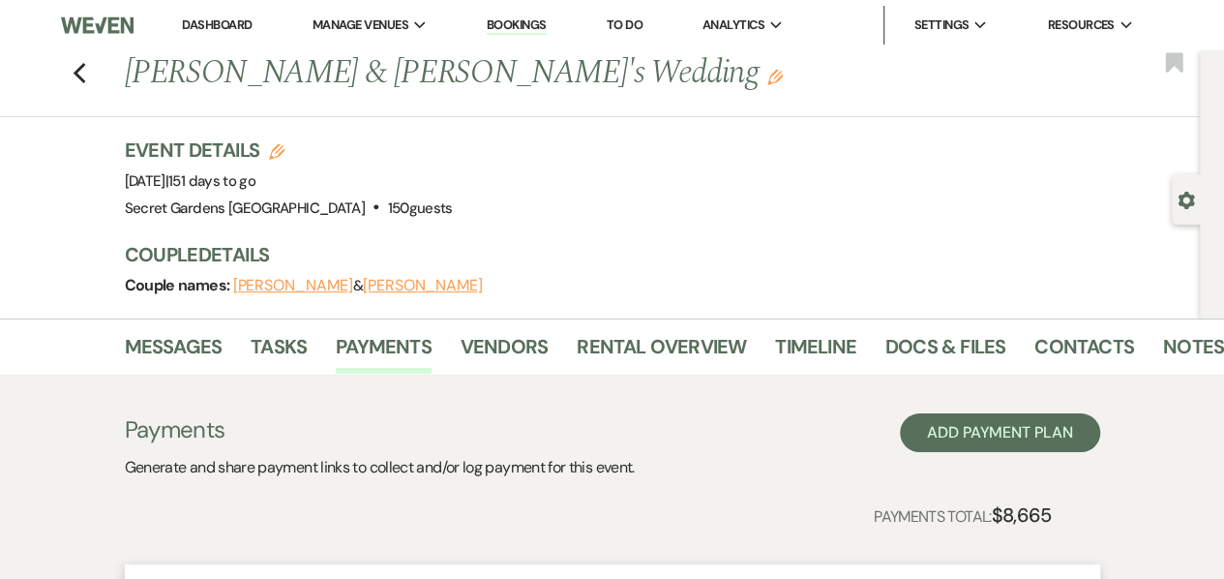
click at [94, 79] on div "Previous [PERSON_NAME] & [PERSON_NAME]'s Wedding Edit Bookmark" at bounding box center [594, 83] width 1209 height 67
click at [80, 74] on icon "Previous" at bounding box center [80, 73] width 15 height 23
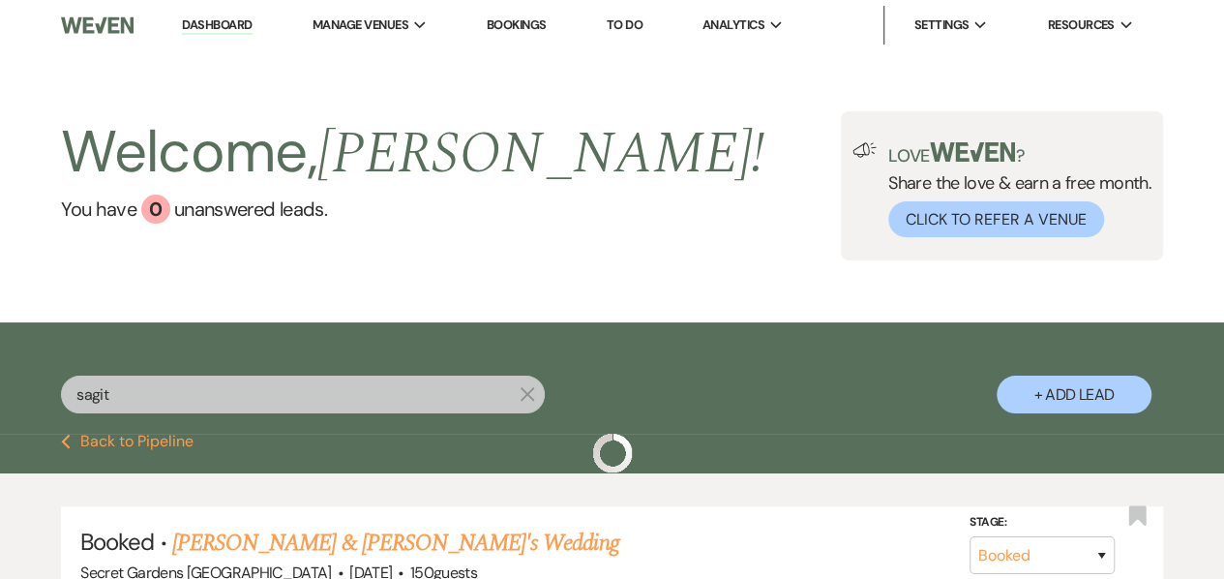
scroll to position [50, 0]
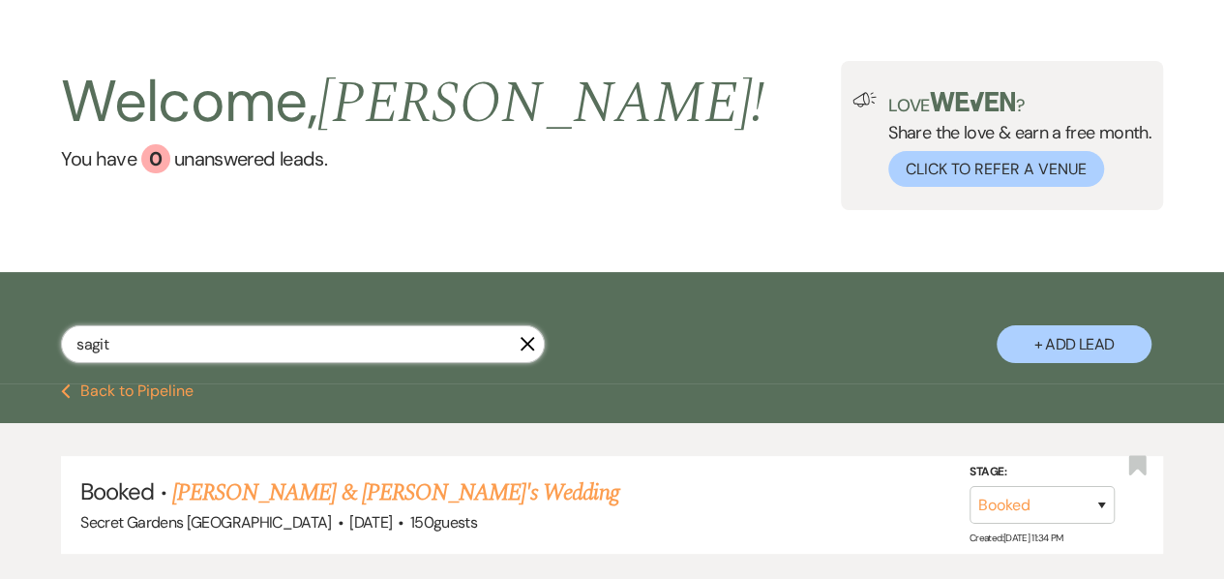
drag, startPoint x: 131, startPoint y: 334, endPoint x: 33, endPoint y: 338, distance: 97.8
click at [33, 338] on div "sagit X + Add Lead" at bounding box center [612, 331] width 1224 height 98
type input "[PERSON_NAME]"
